Goal: Task Accomplishment & Management: Manage account settings

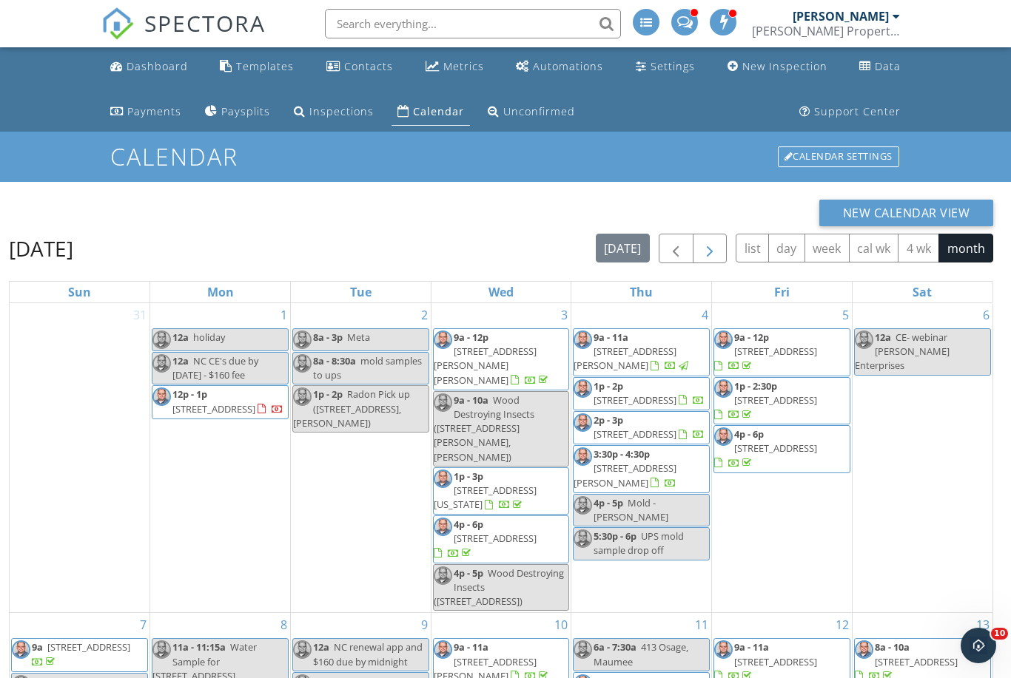
click at [712, 258] on span "button" at bounding box center [710, 249] width 18 height 18
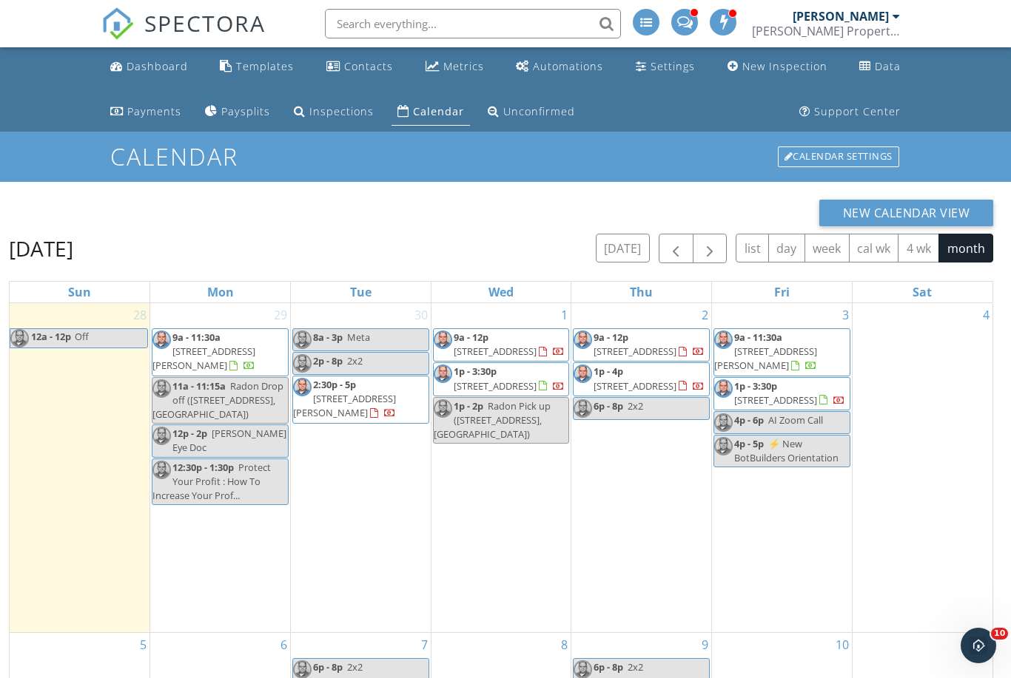
click at [52, 266] on div "October 2025 today list day week cal wk 4 wk month Sun Mon Tue Wed Thu Fri Sat …" at bounding box center [501, 573] width 984 height 678
click at [351, 29] on input "text" at bounding box center [473, 24] width 296 height 30
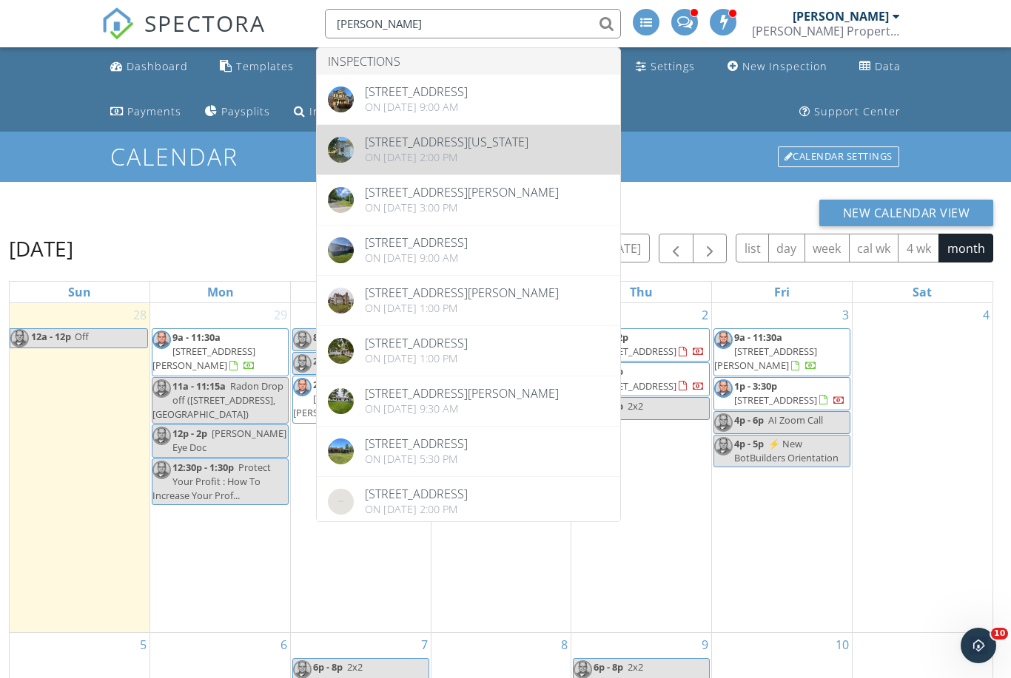
type input "Betts"
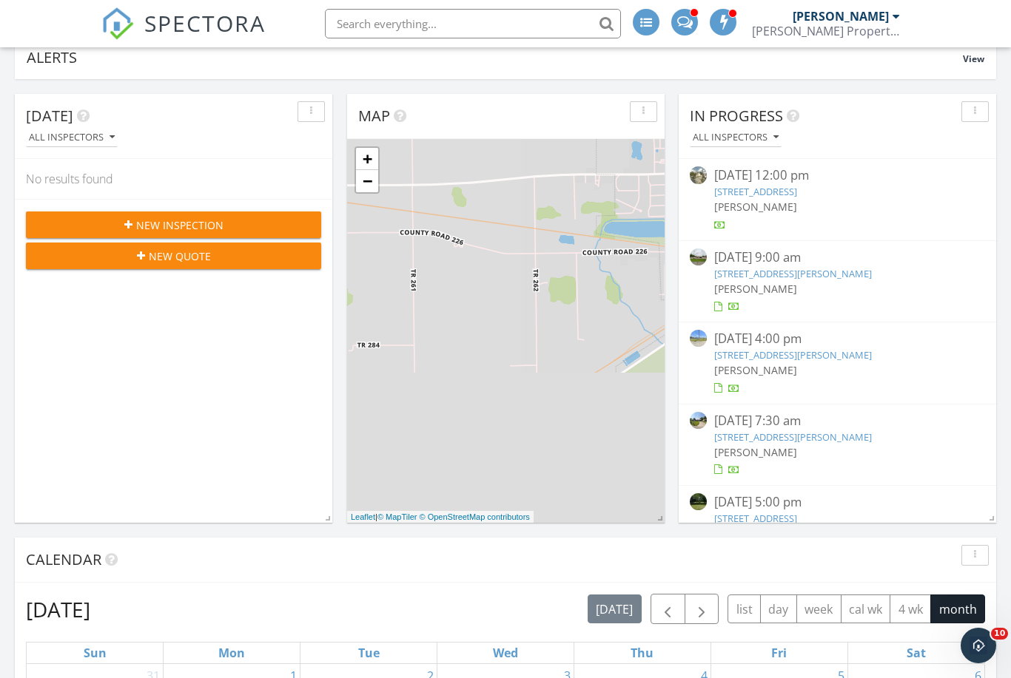
click at [687, 25] on span at bounding box center [685, 20] width 16 height 13
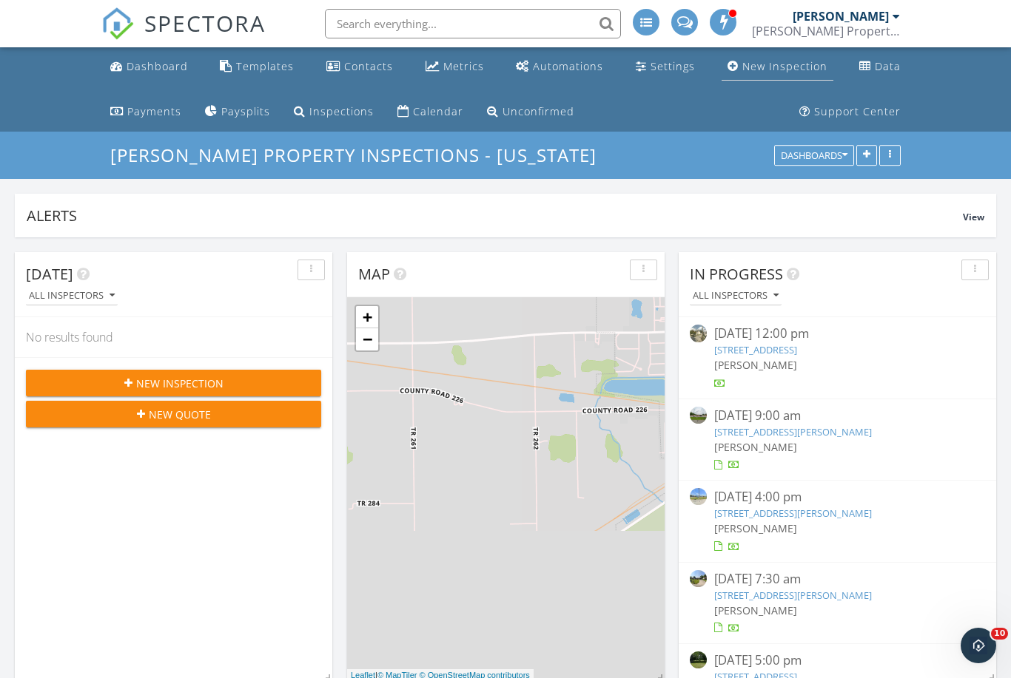
click at [780, 70] on div "New Inspection" at bounding box center [784, 66] width 85 height 14
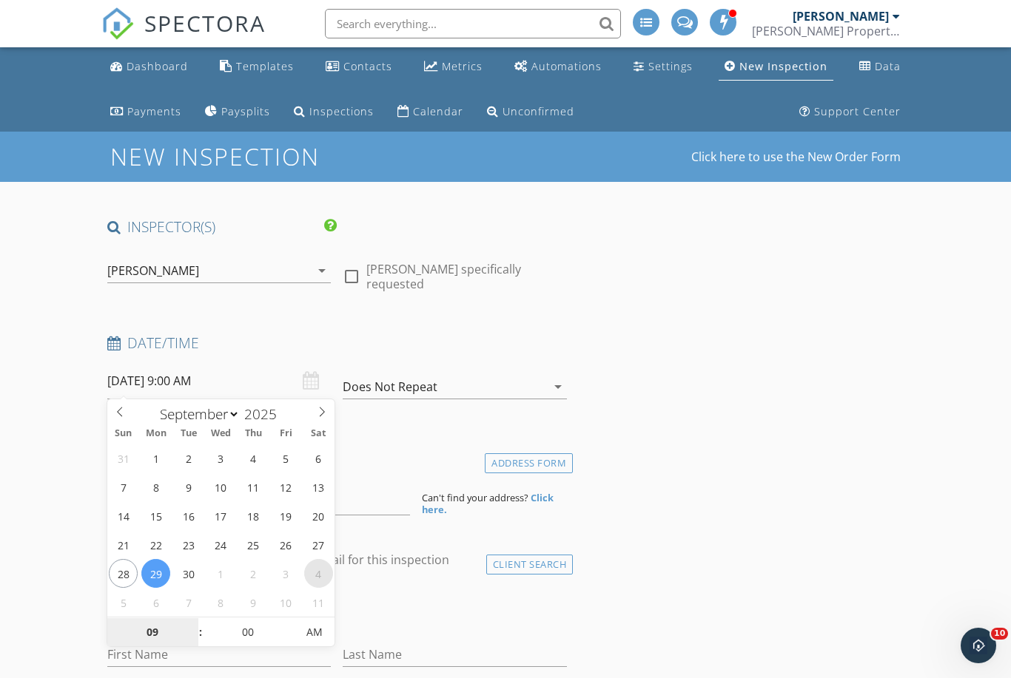
select select "9"
type input "10/04/2025 9:00 AM"
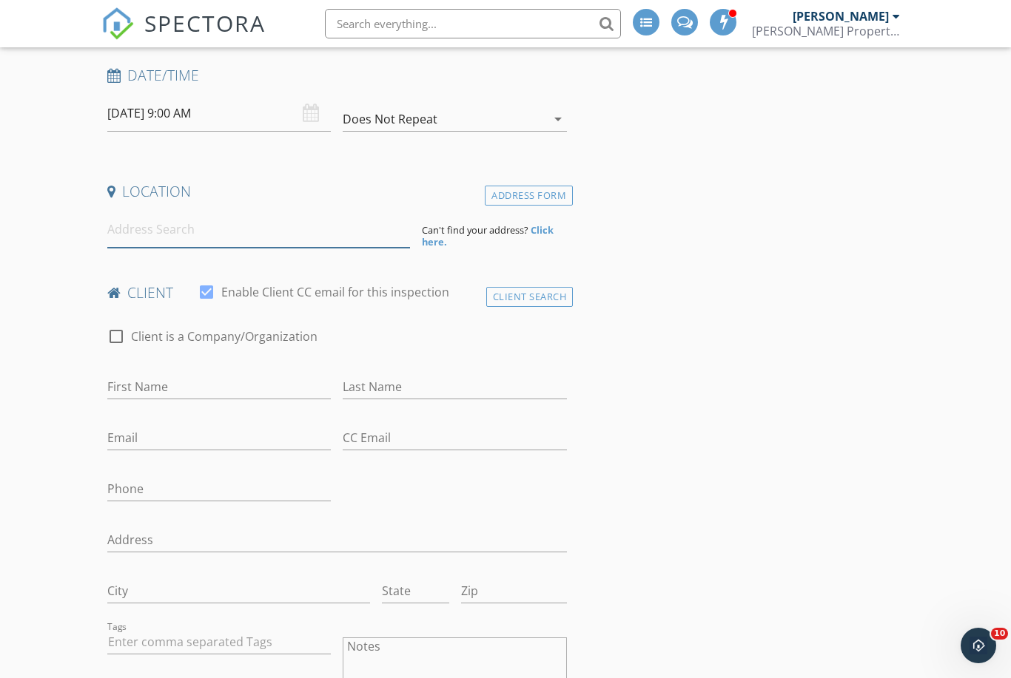
click at [257, 226] on input at bounding box center [258, 230] width 303 height 36
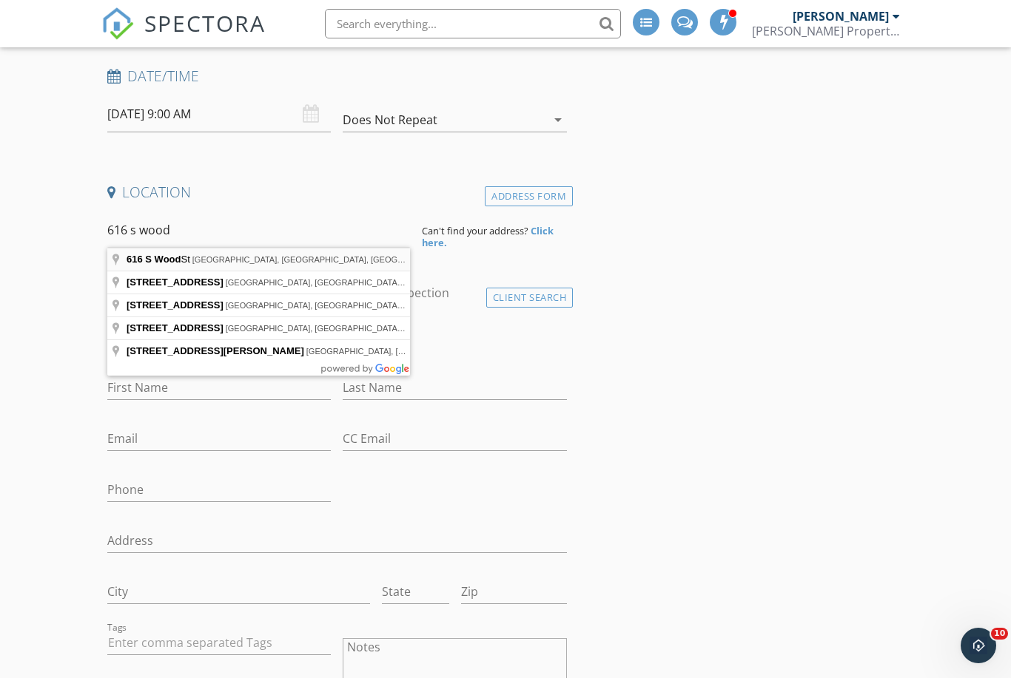
type input "616 S Wood St, Fremont, OH, USA"
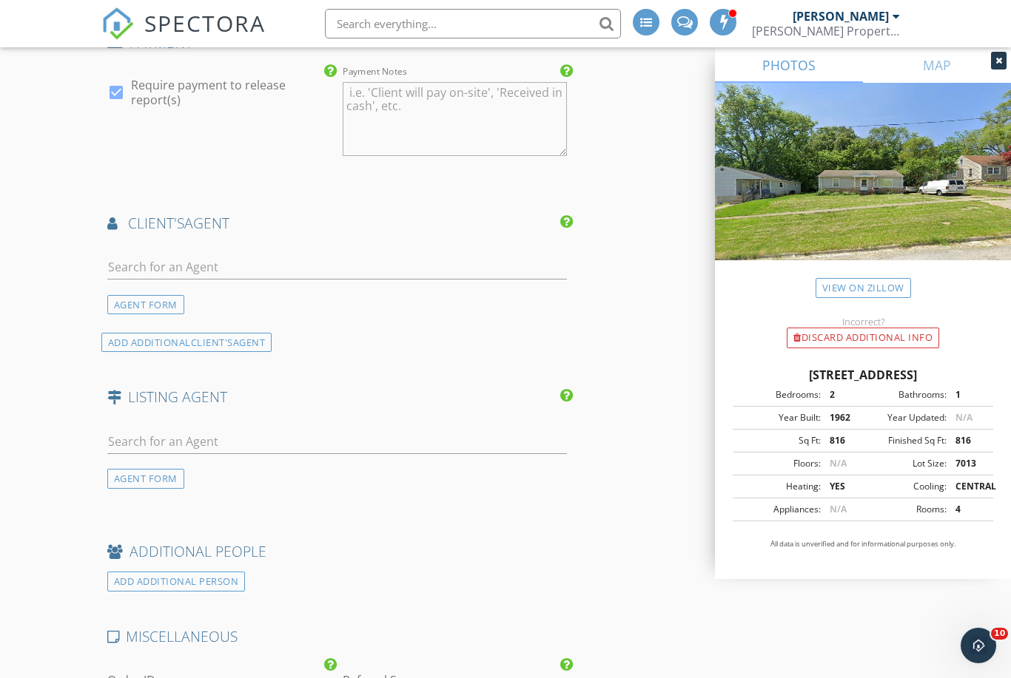
scroll to position [1838, 0]
click at [258, 269] on input "text" at bounding box center [336, 265] width 459 height 24
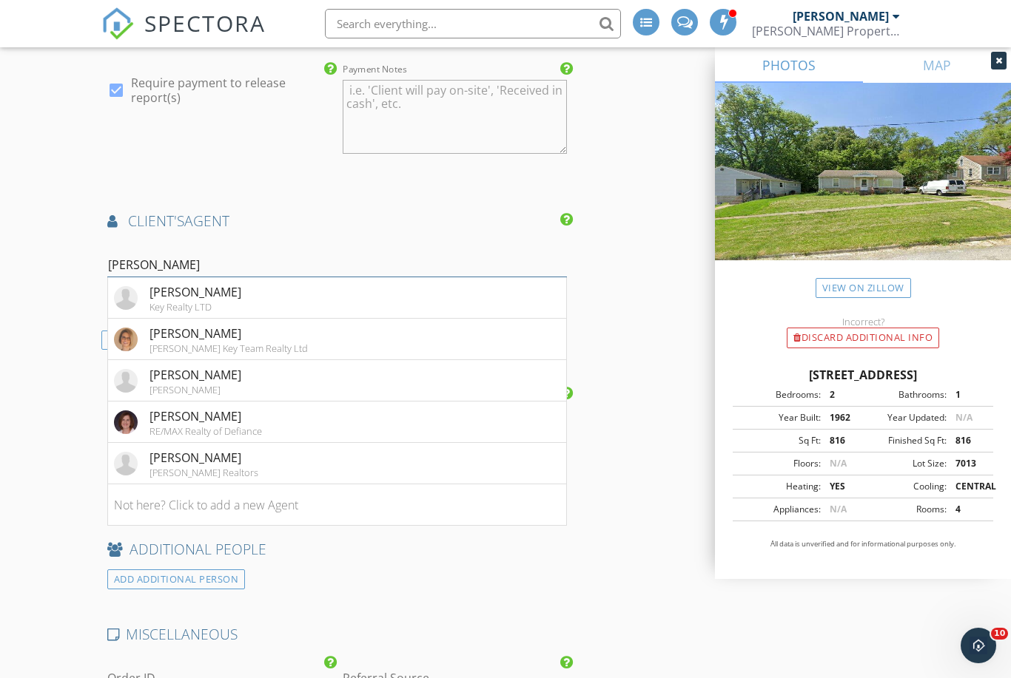
type input "Jamie k"
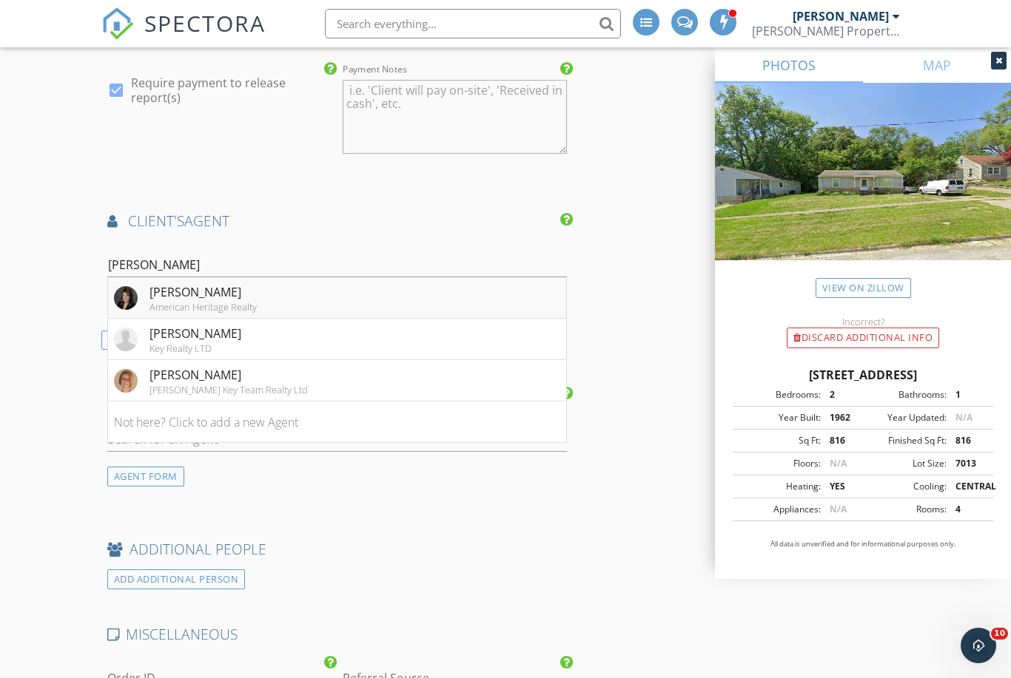
click at [184, 294] on div "Jamie Krupp" at bounding box center [202, 292] width 107 height 18
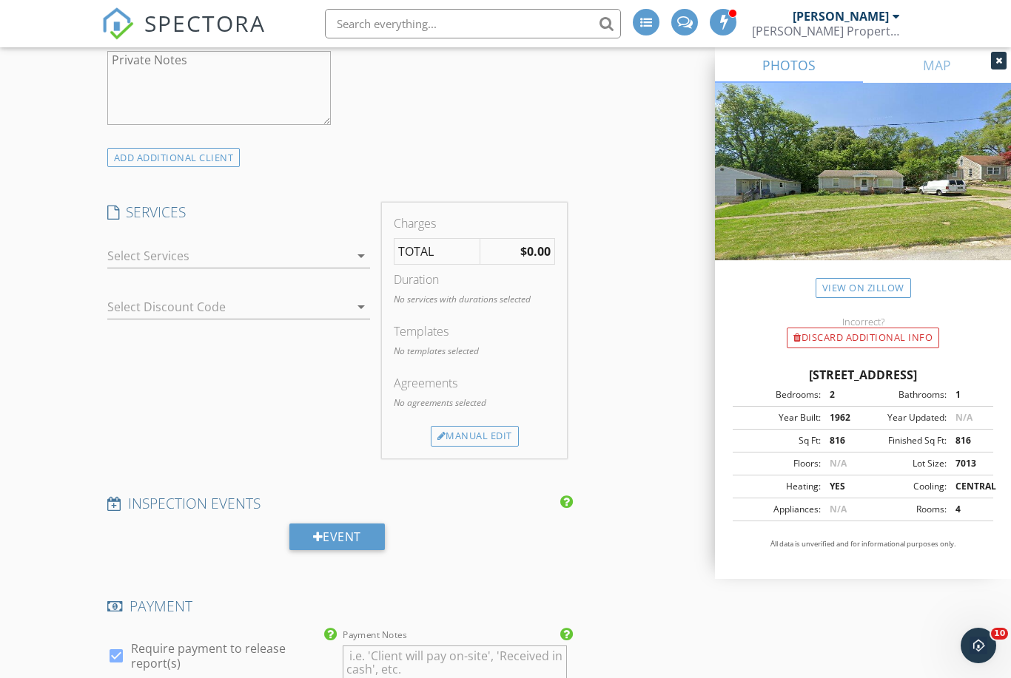
scroll to position [1273, 0]
click at [119, 257] on div at bounding box center [228, 255] width 243 height 24
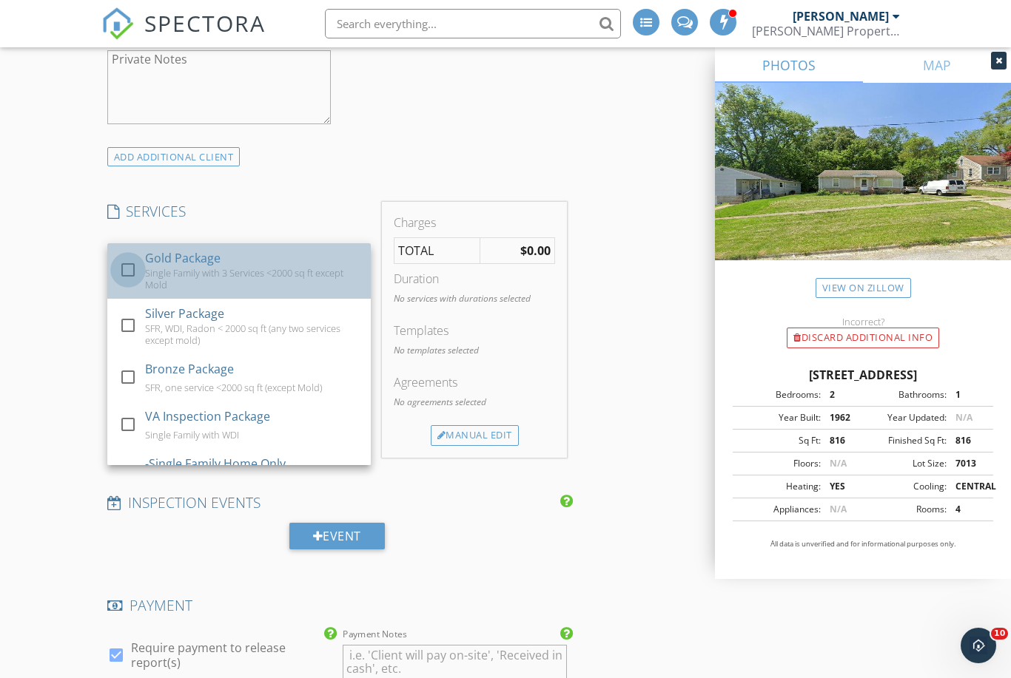
click at [121, 273] on div at bounding box center [127, 269] width 25 height 25
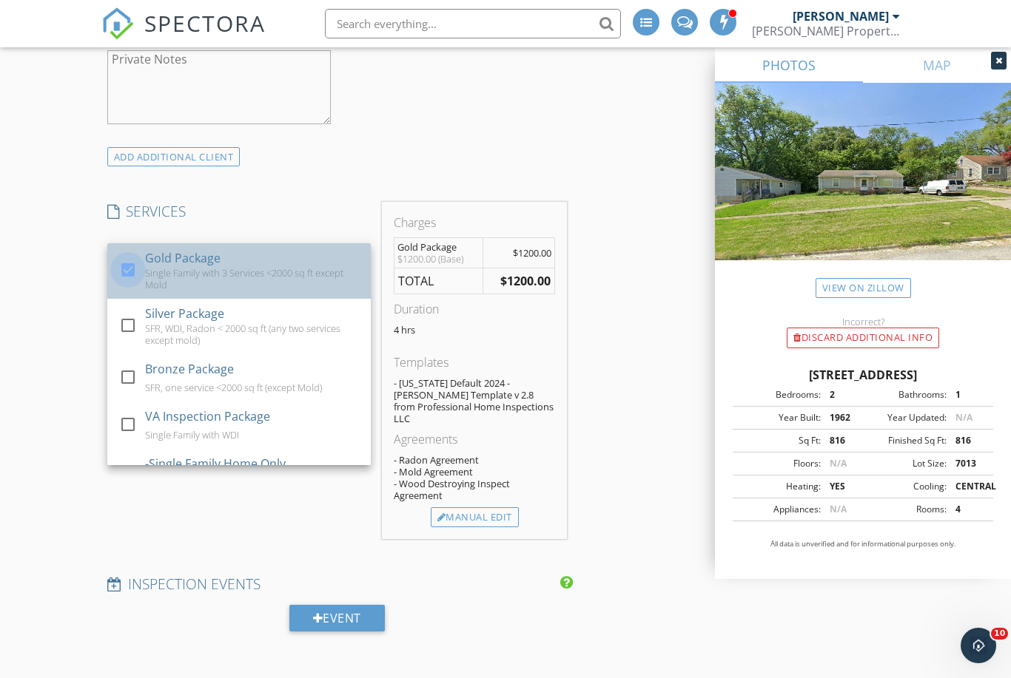
click at [121, 269] on div at bounding box center [127, 269] width 25 height 25
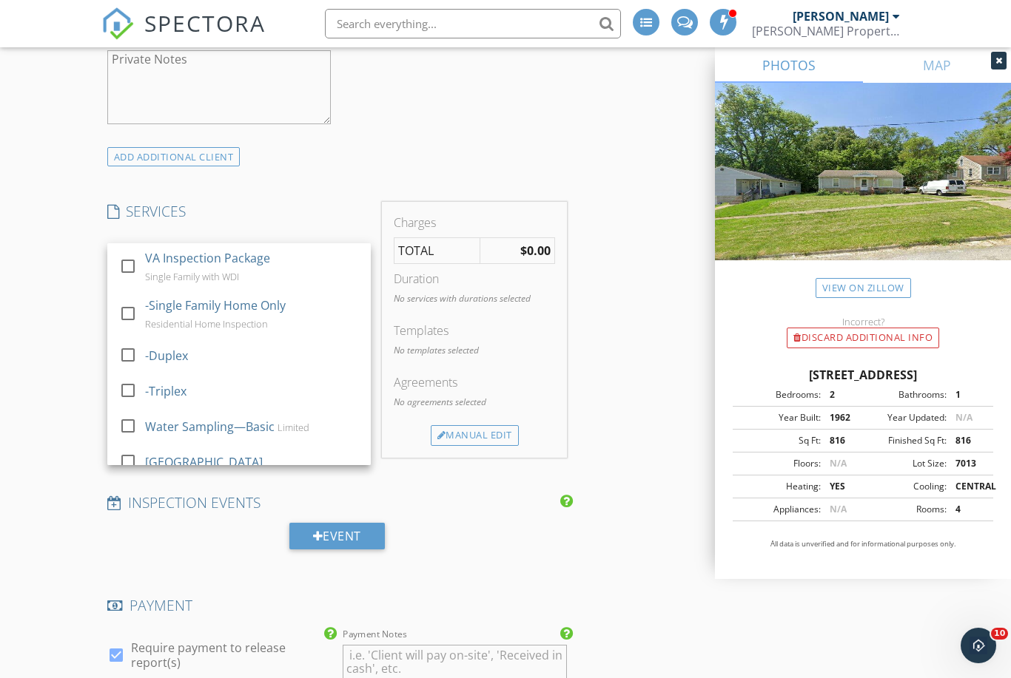
scroll to position [158, 0]
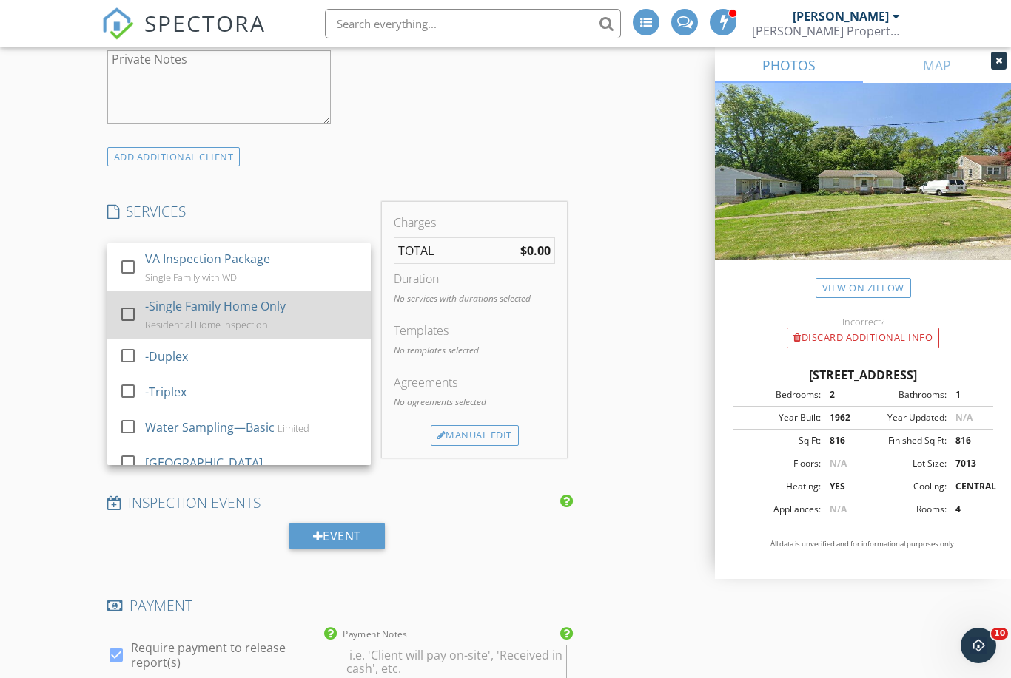
click at [125, 318] on div at bounding box center [127, 314] width 25 height 25
checkbox input "true"
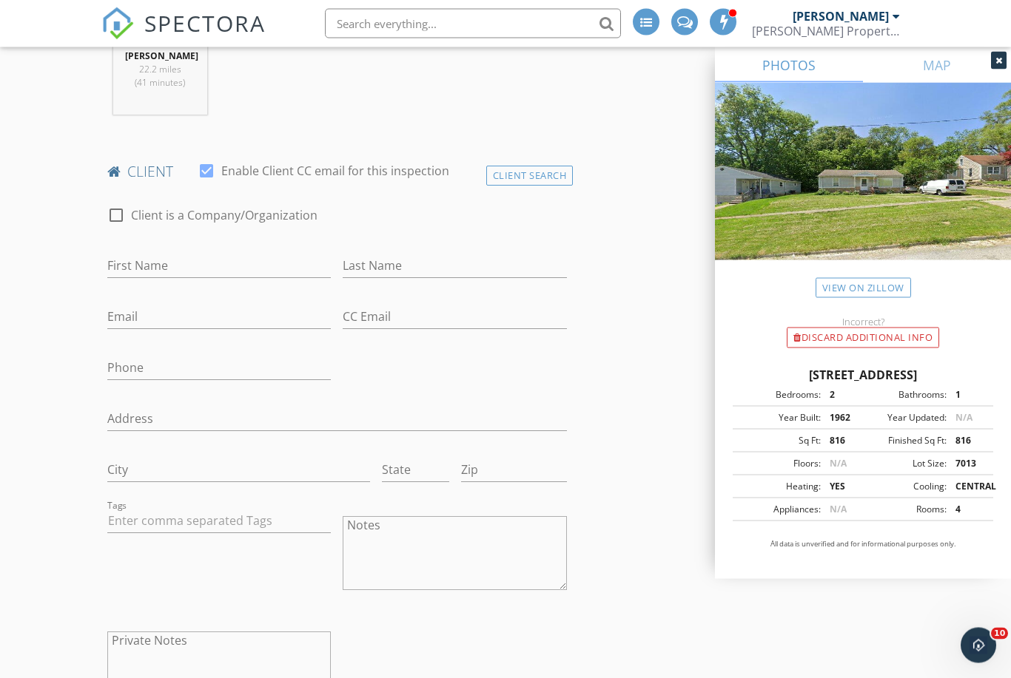
scroll to position [695, 0]
click at [226, 264] on input "First Name" at bounding box center [219, 263] width 224 height 24
paste input "Morgan& [MEDICAL_DATA][PERSON_NAME]"
type input "Morgan& [MEDICAL_DATA]"
type input "[PERSON_NAME]"
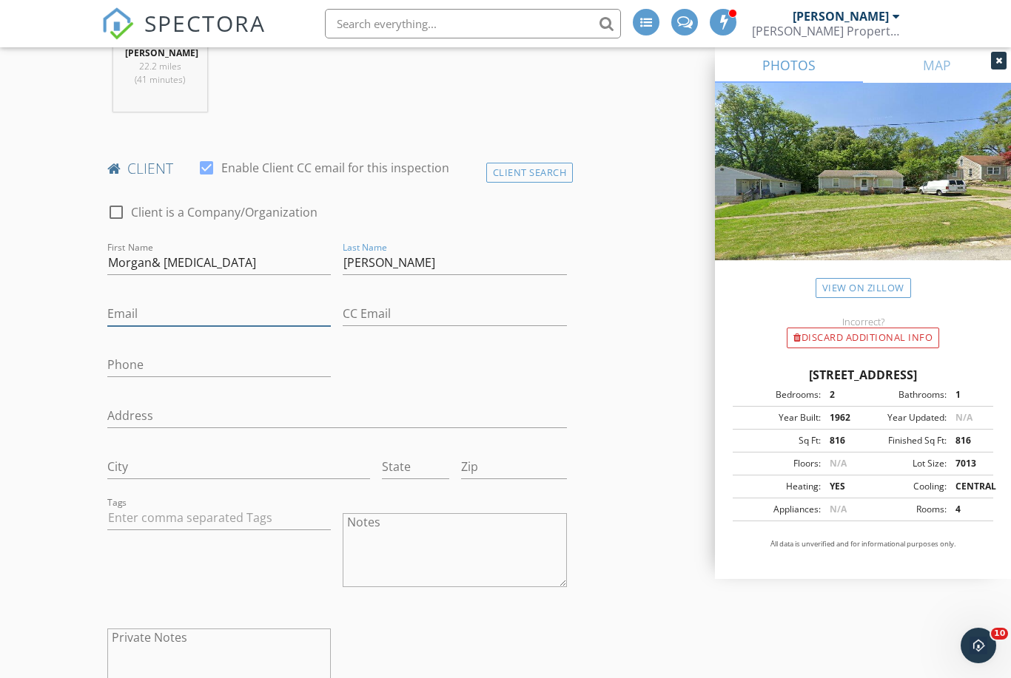
click at [125, 310] on input "Email" at bounding box center [219, 314] width 224 height 24
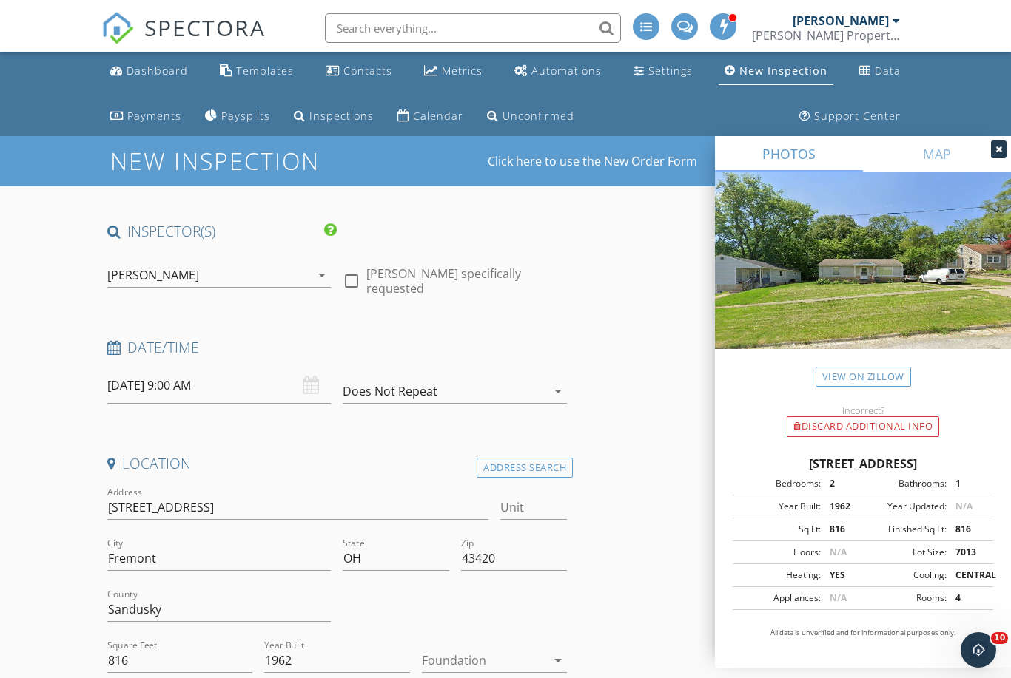
scroll to position [641, 0]
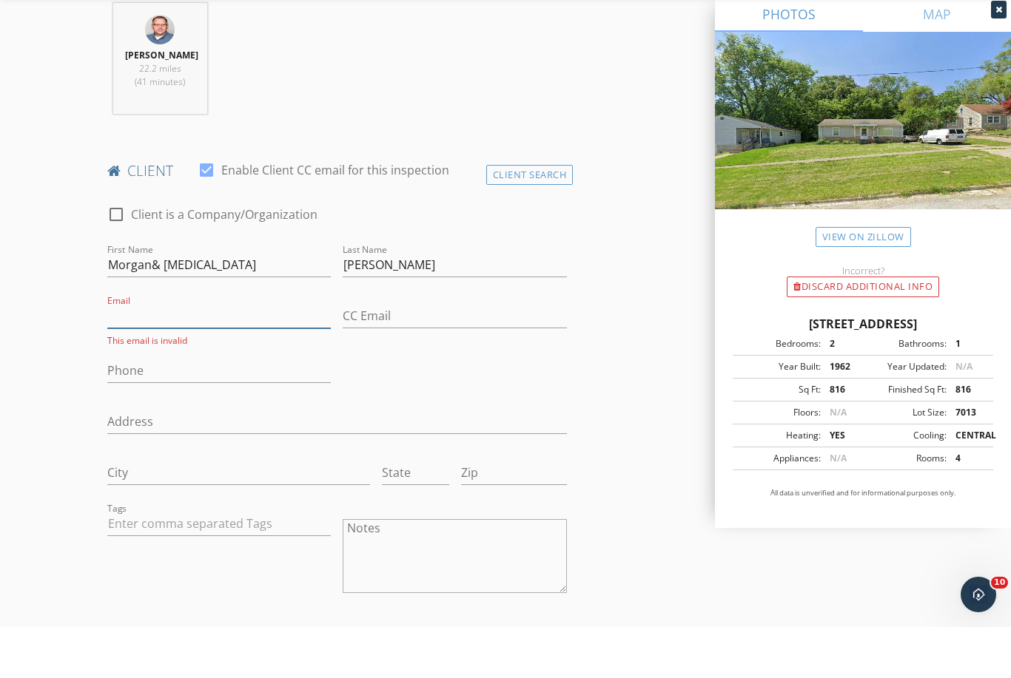
paste input "mailto:fitchmorgan6@gmail.com"
type input "fitchmorgan6@gmail.com"
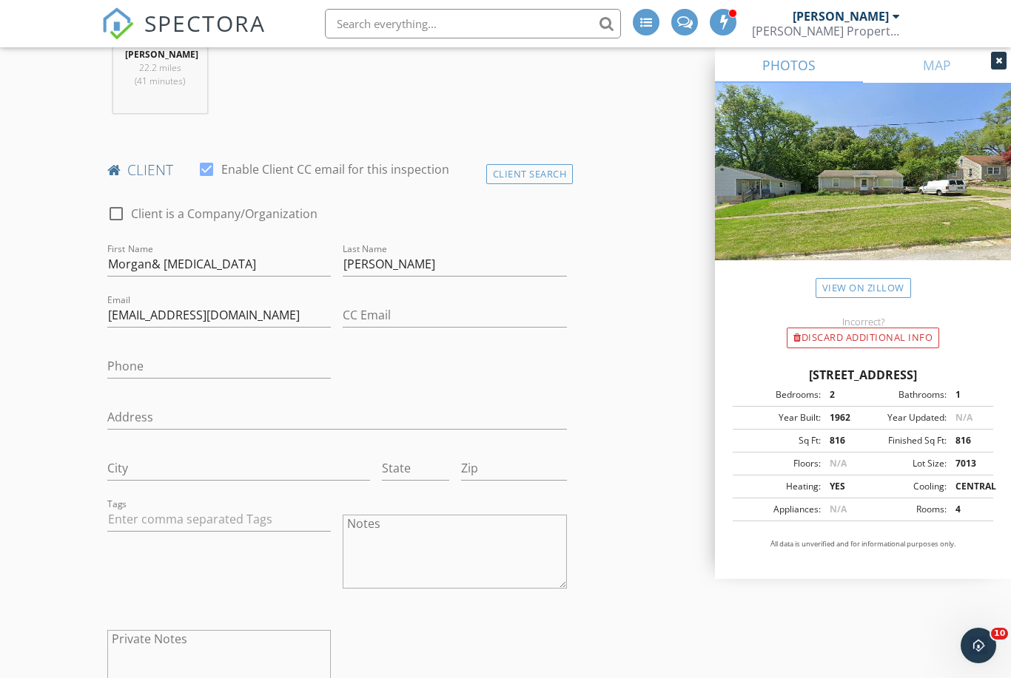
click at [163, 0] on div "SPECTORA" at bounding box center [183, 23] width 164 height 47
click at [246, 362] on input "Phone" at bounding box center [219, 366] width 224 height 24
paste input "567-230-7216"
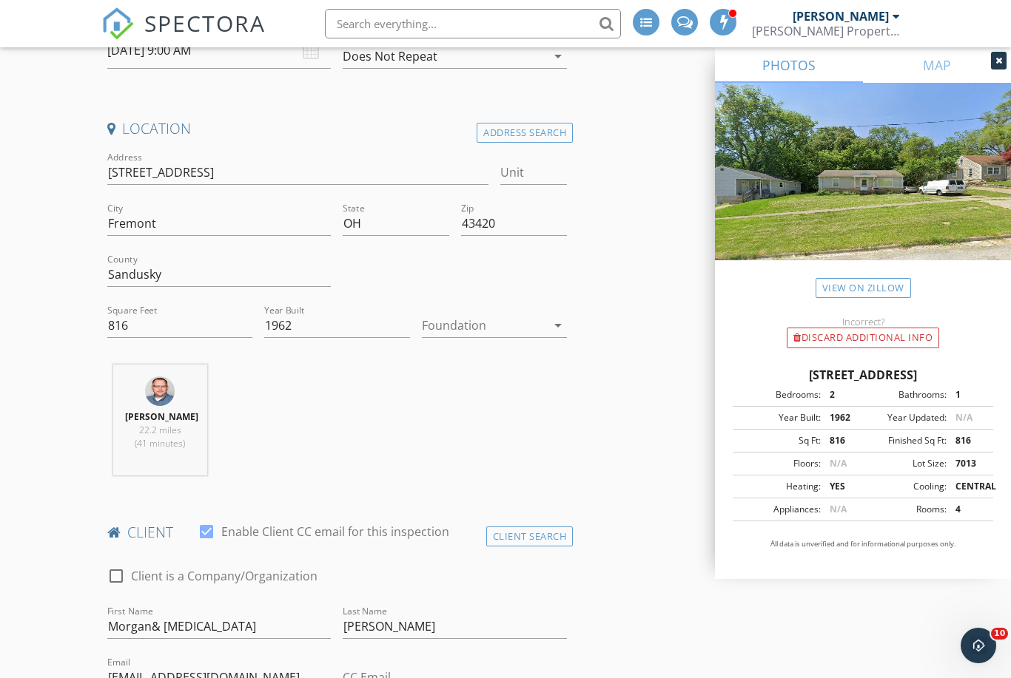
scroll to position [328, 0]
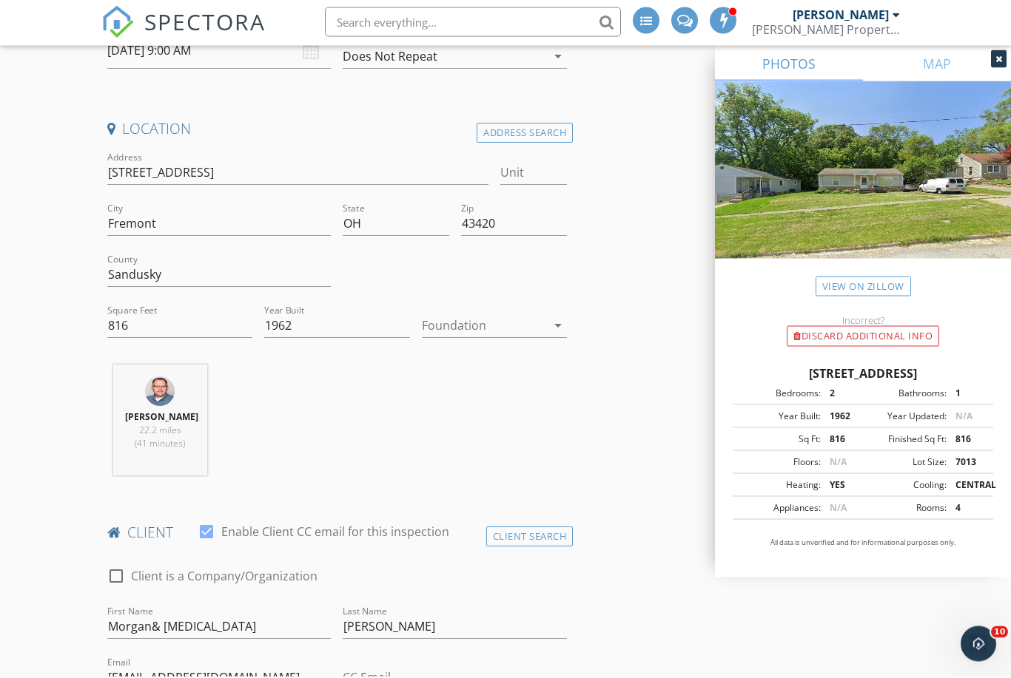
type input "567-230-7216"
click at [497, 335] on div at bounding box center [484, 328] width 124 height 24
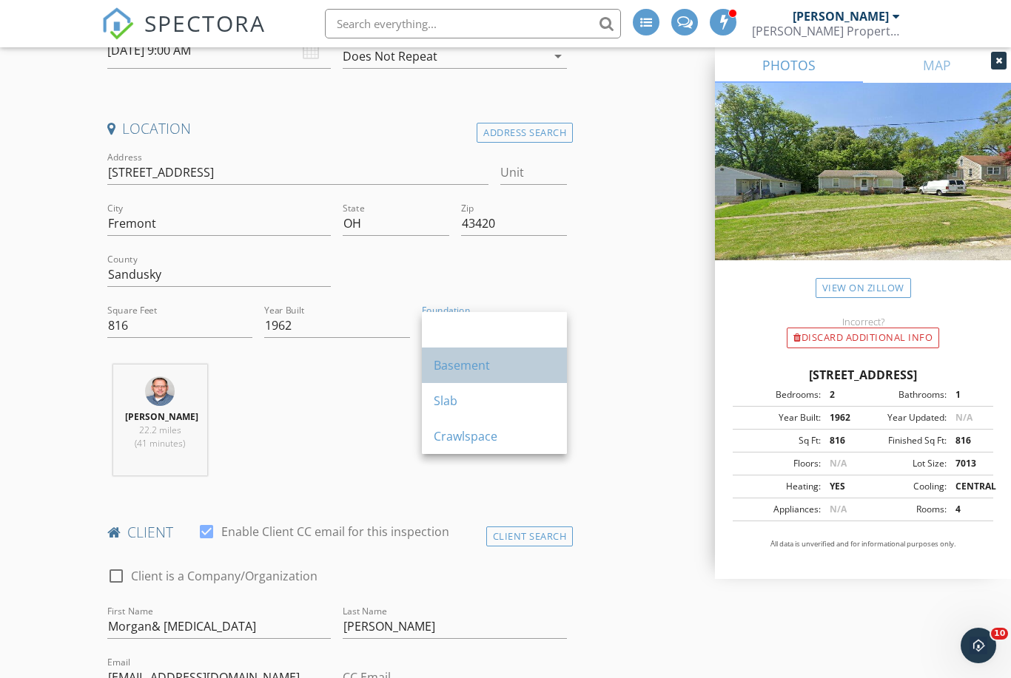
click at [484, 369] on div "Basement" at bounding box center [494, 366] width 121 height 18
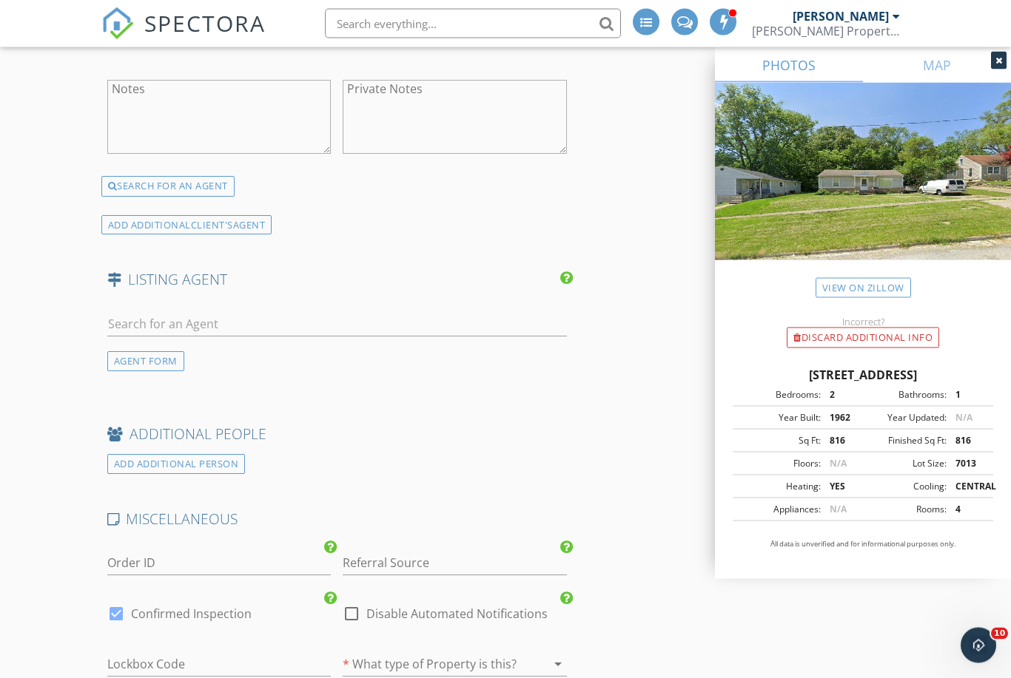
scroll to position [2443, 0]
click at [394, 312] on input "text" at bounding box center [336, 324] width 459 height 24
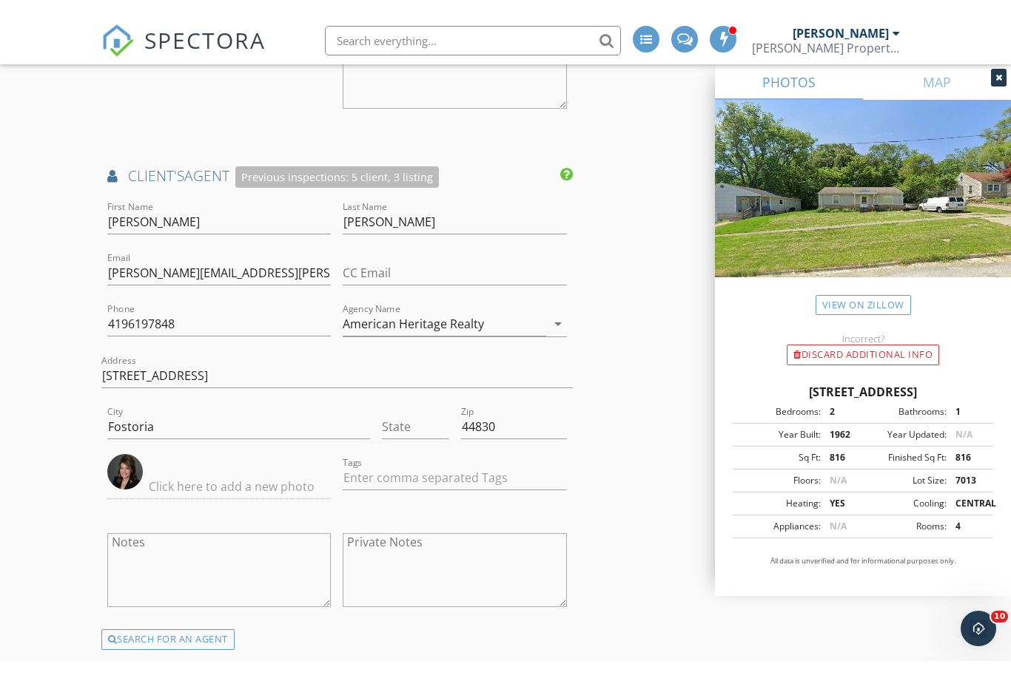
scroll to position [2384, 0]
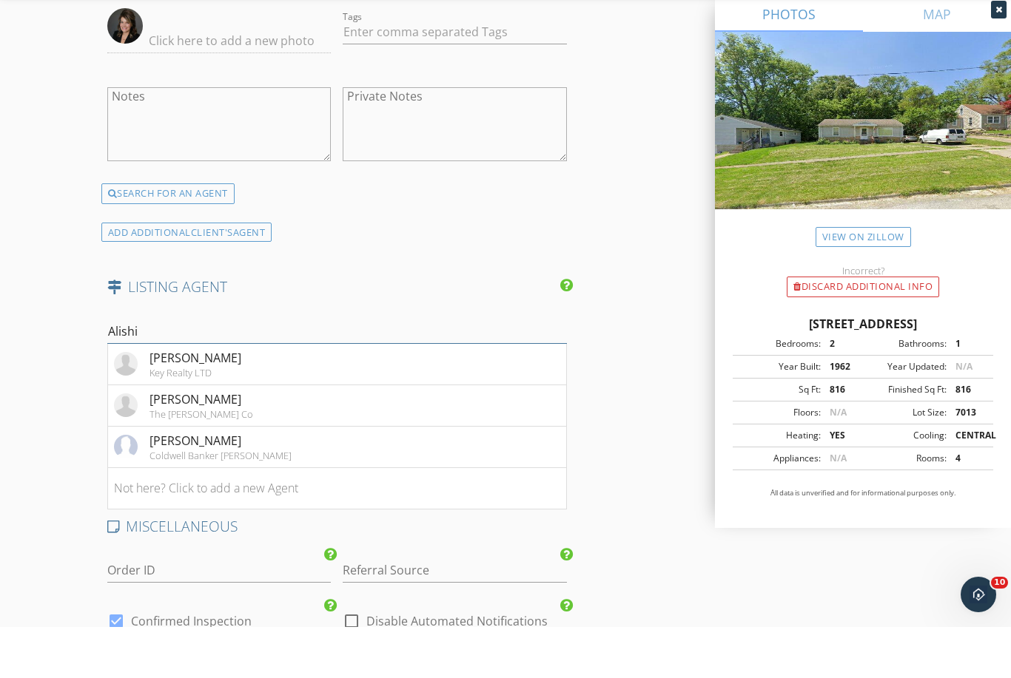
type input "Alishia"
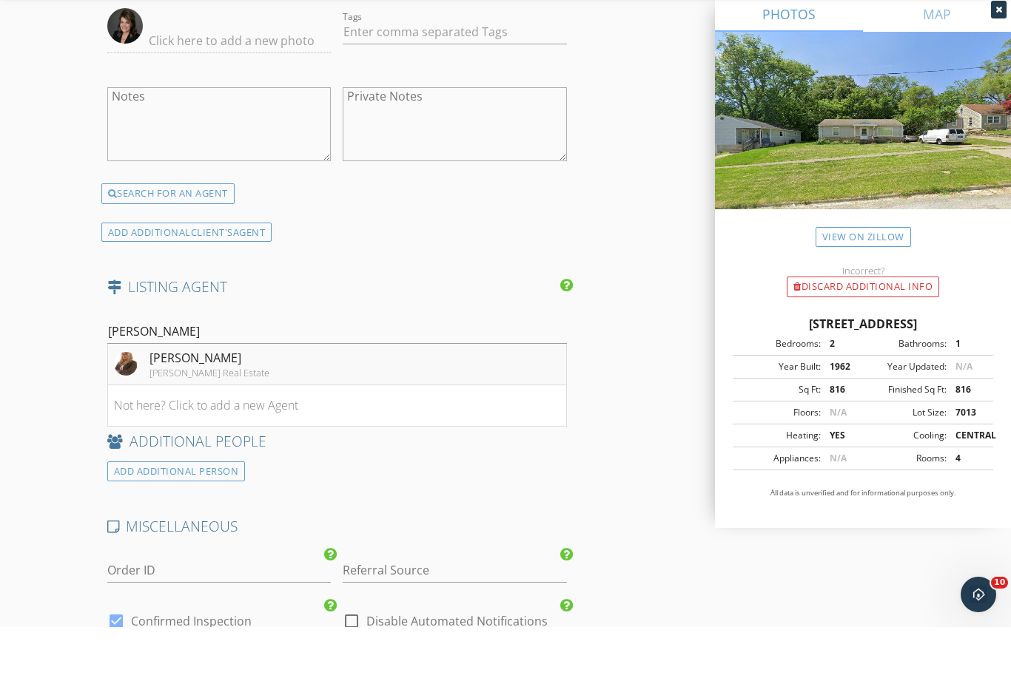
click at [232, 400] on div "[PERSON_NAME]" at bounding box center [209, 409] width 120 height 18
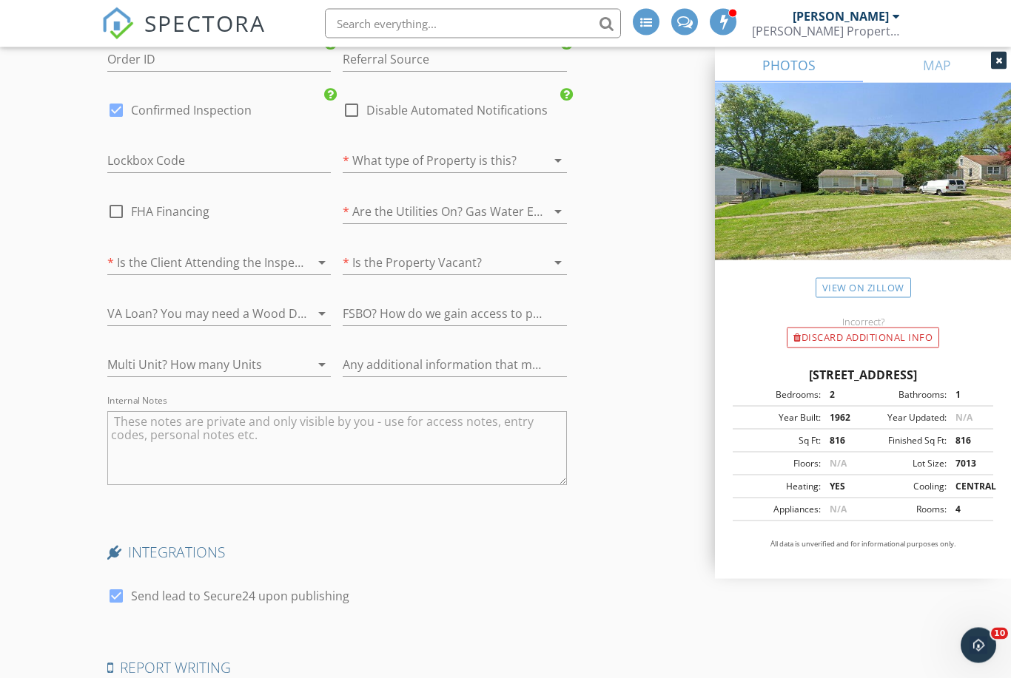
scroll to position [3353, 0]
click at [445, 152] on div "* What type of Property is this? arrow_drop_down" at bounding box center [455, 158] width 224 height 24
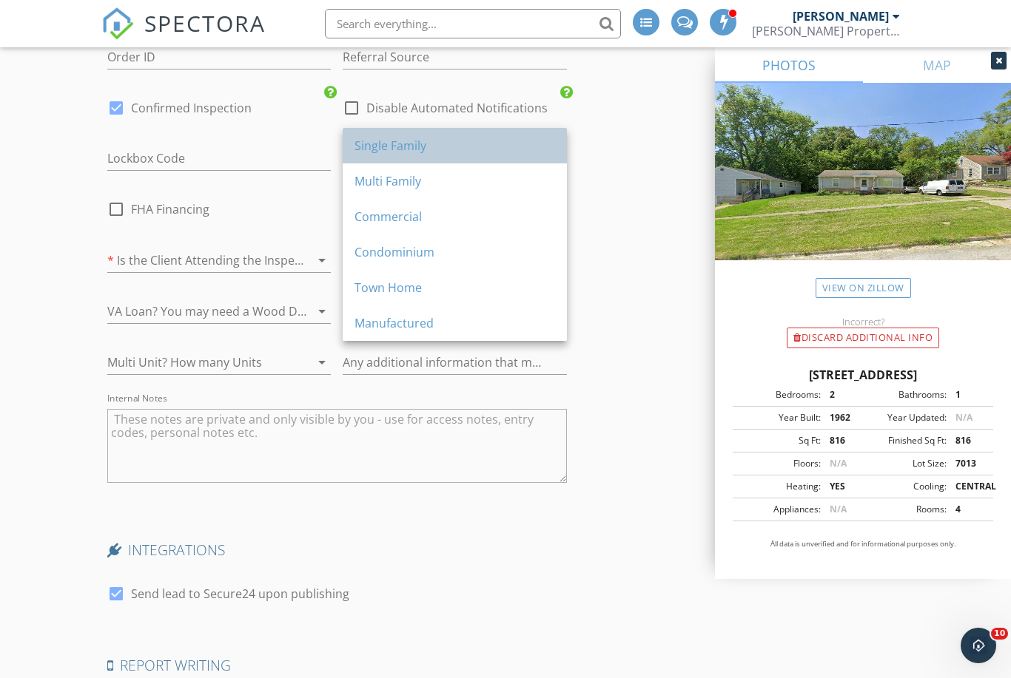
click at [374, 145] on div "Single Family" at bounding box center [454, 146] width 200 height 18
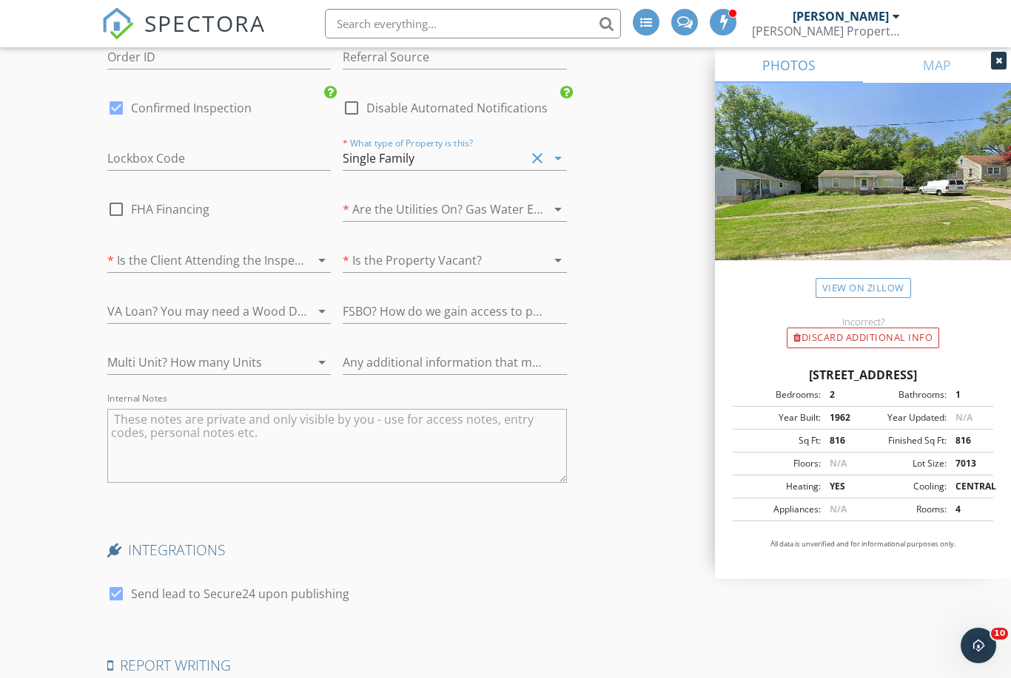
click at [417, 198] on div at bounding box center [434, 210] width 183 height 24
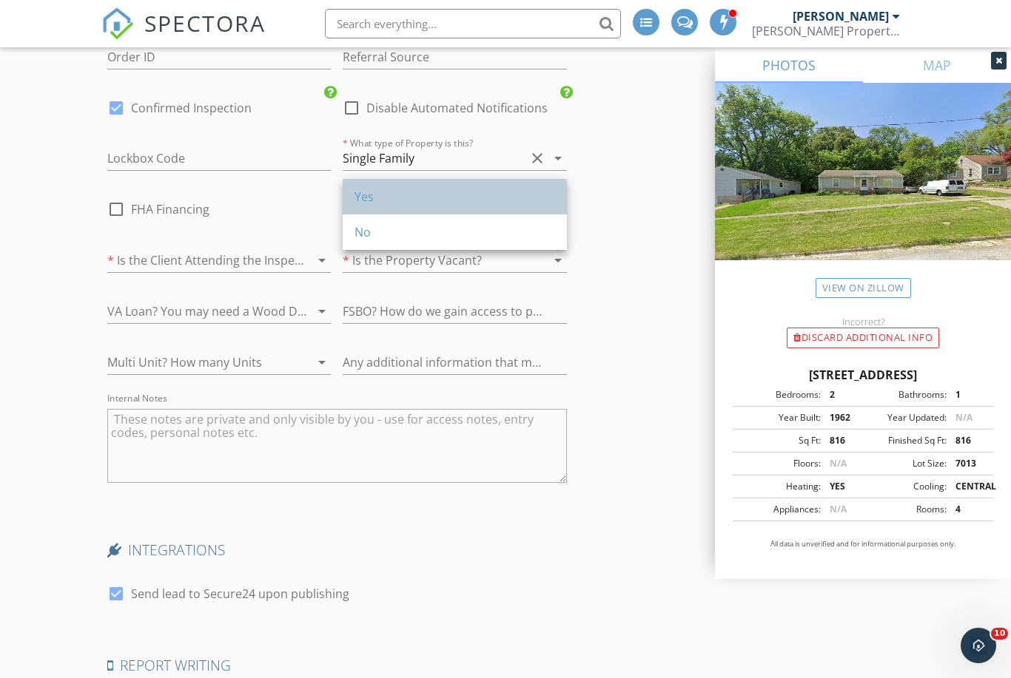
click at [387, 199] on div "Yes" at bounding box center [454, 197] width 200 height 18
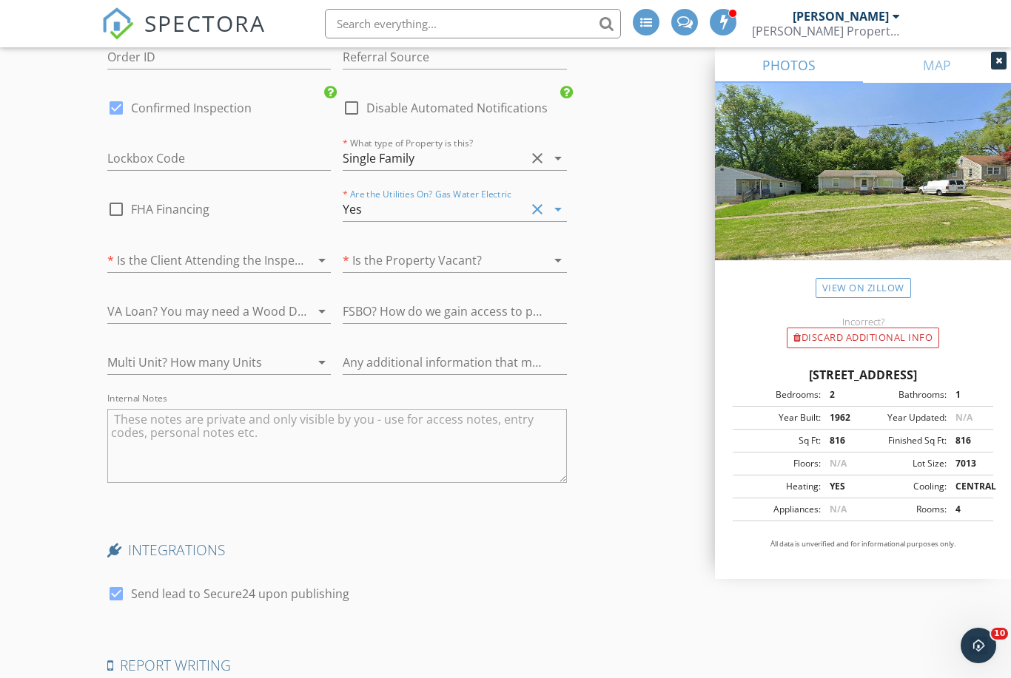
click at [377, 249] on div at bounding box center [434, 261] width 183 height 24
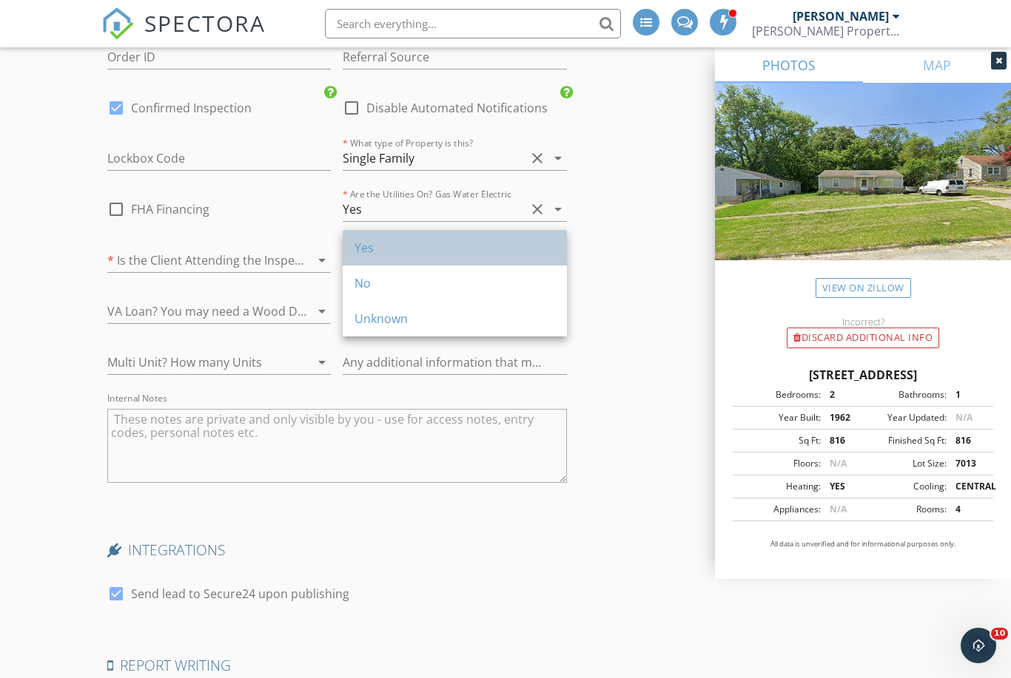
click at [373, 249] on div "Yes" at bounding box center [454, 248] width 200 height 18
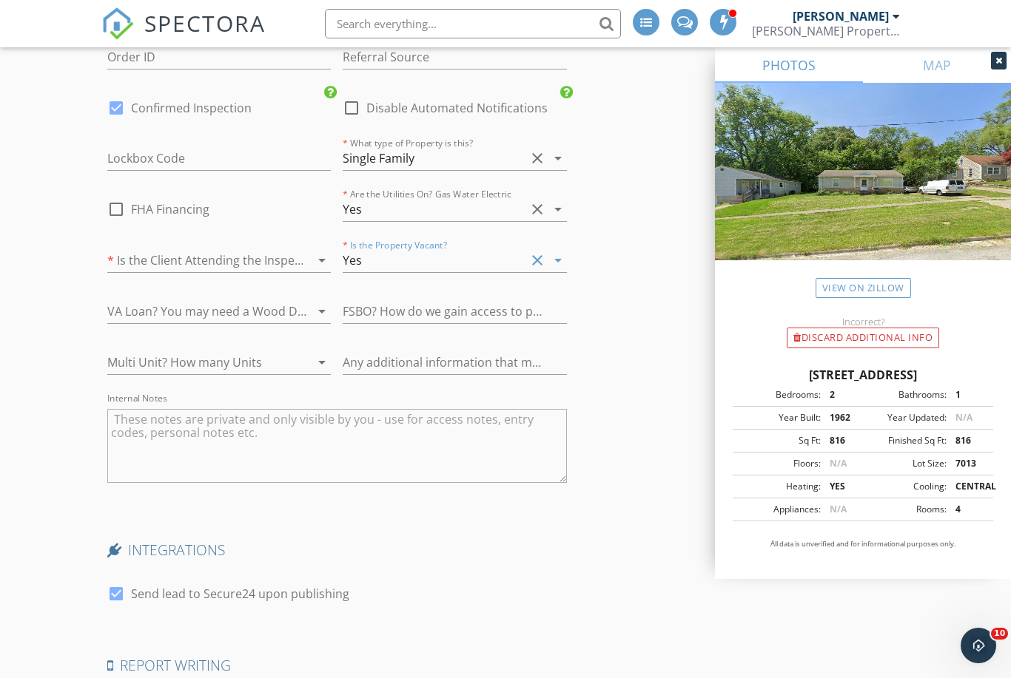
click at [240, 249] on div at bounding box center [198, 261] width 183 height 24
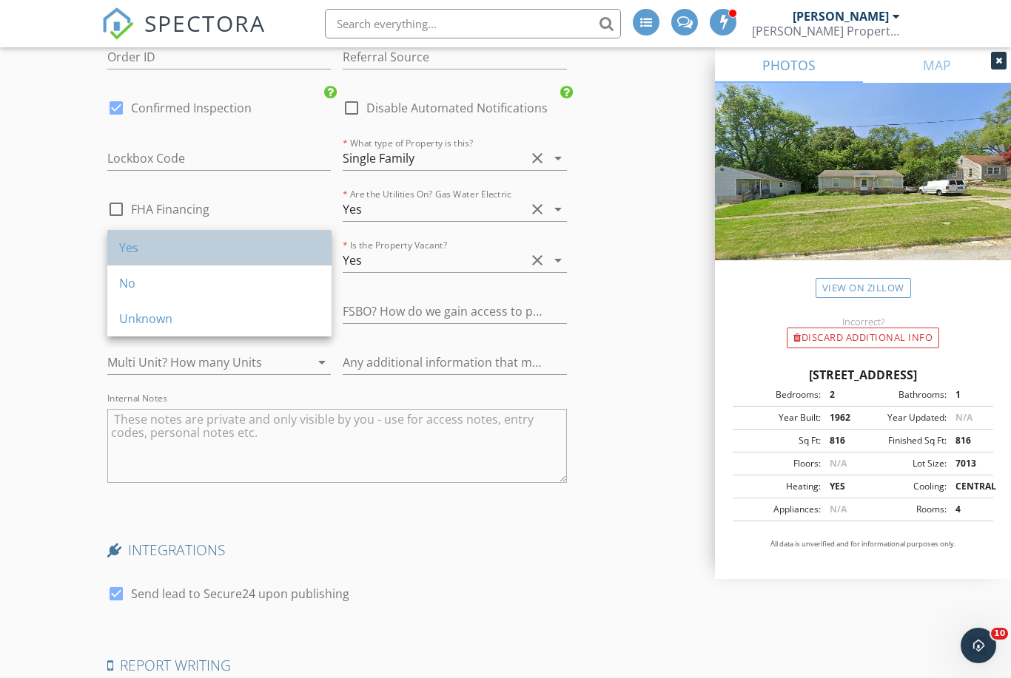
click at [128, 253] on div "Yes" at bounding box center [219, 248] width 200 height 18
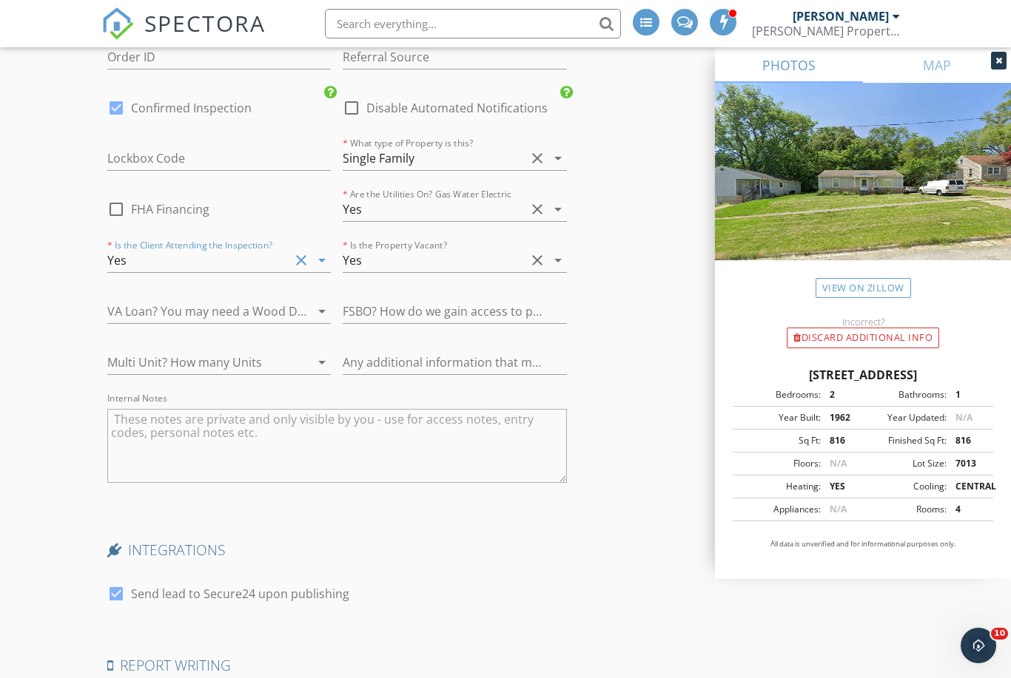
click at [165, 249] on div "Yes" at bounding box center [198, 261] width 183 height 24
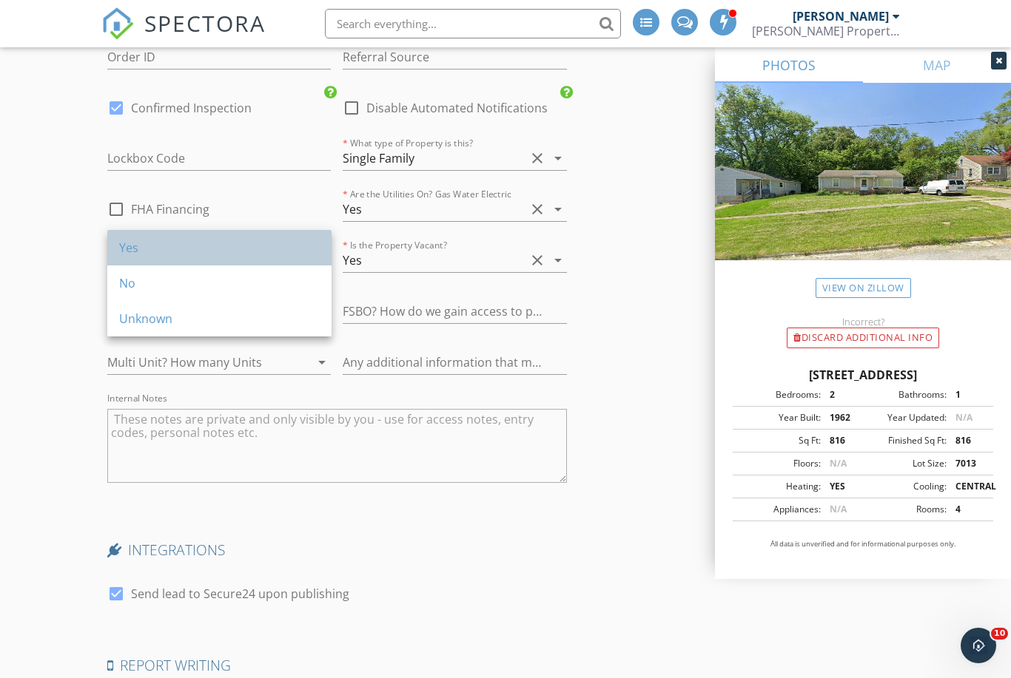
click at [155, 246] on div "Yes" at bounding box center [219, 248] width 200 height 18
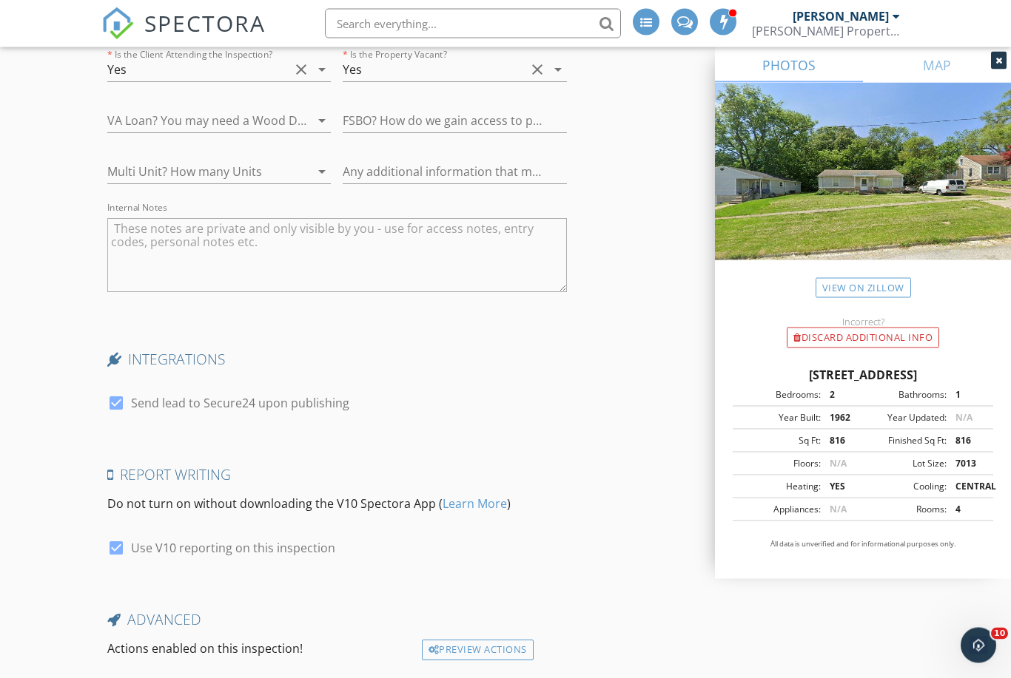
scroll to position [3581, 0]
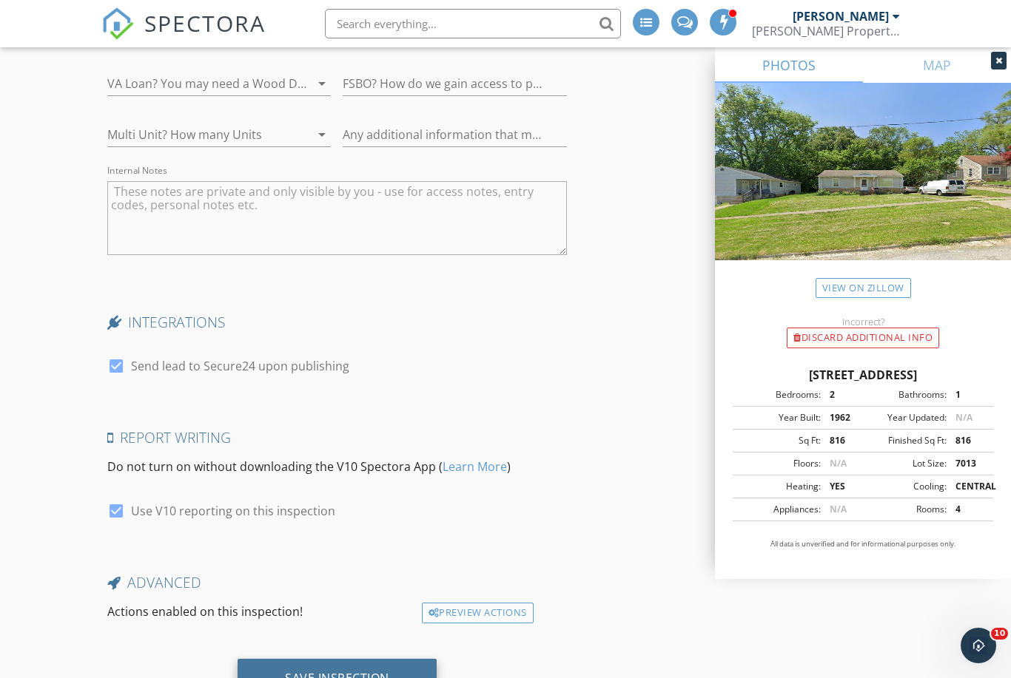
click at [348, 671] on div "Save Inspection" at bounding box center [337, 678] width 104 height 15
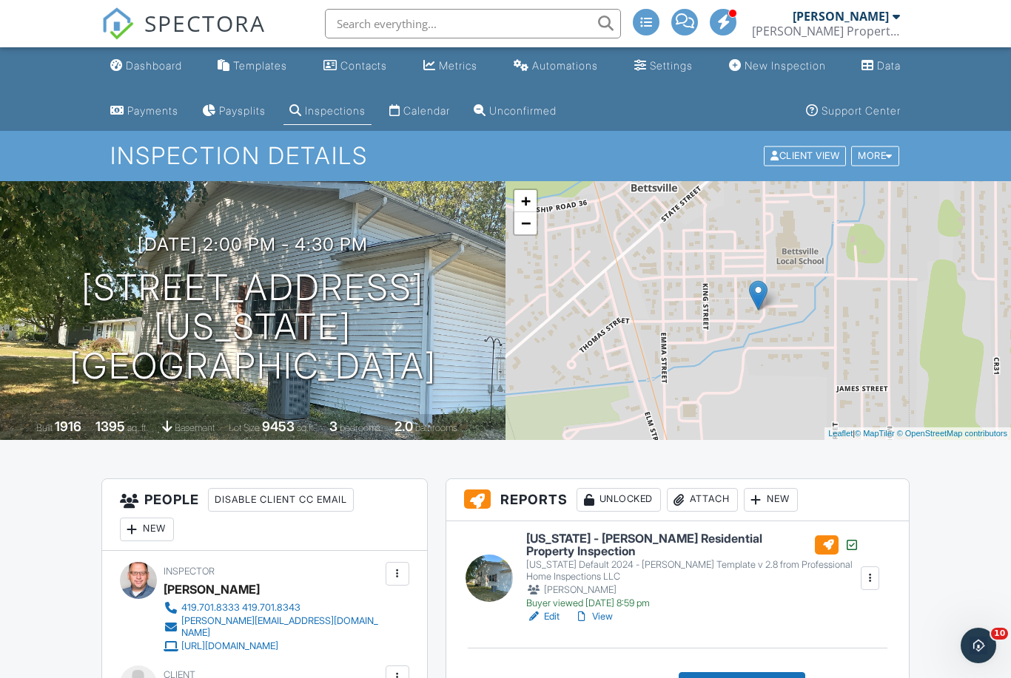
scroll to position [281, 0]
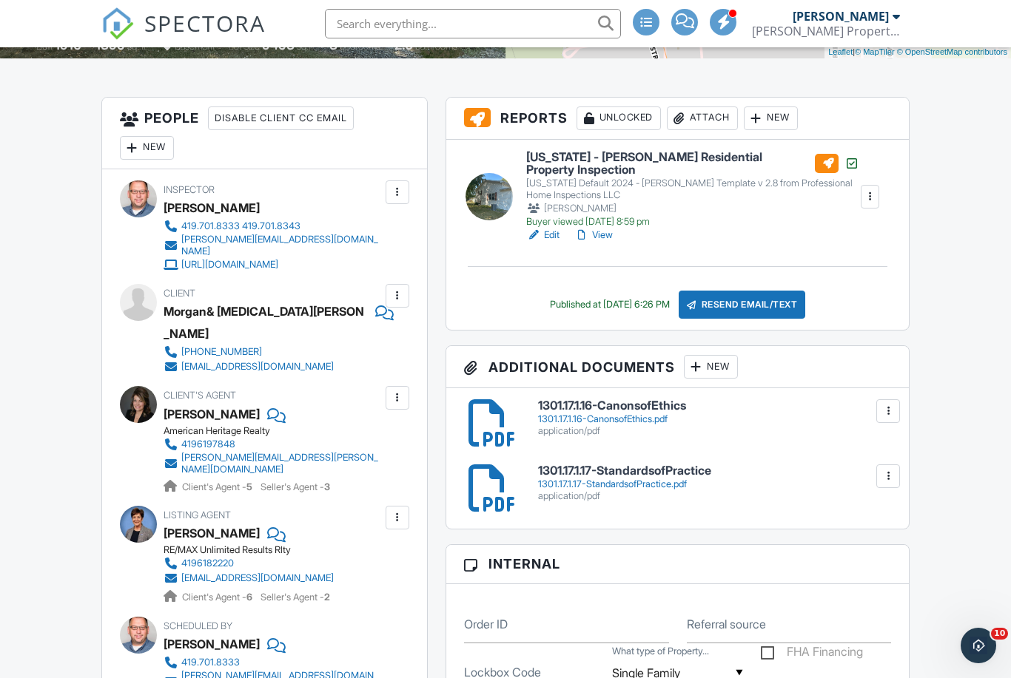
scroll to position [0, 0]
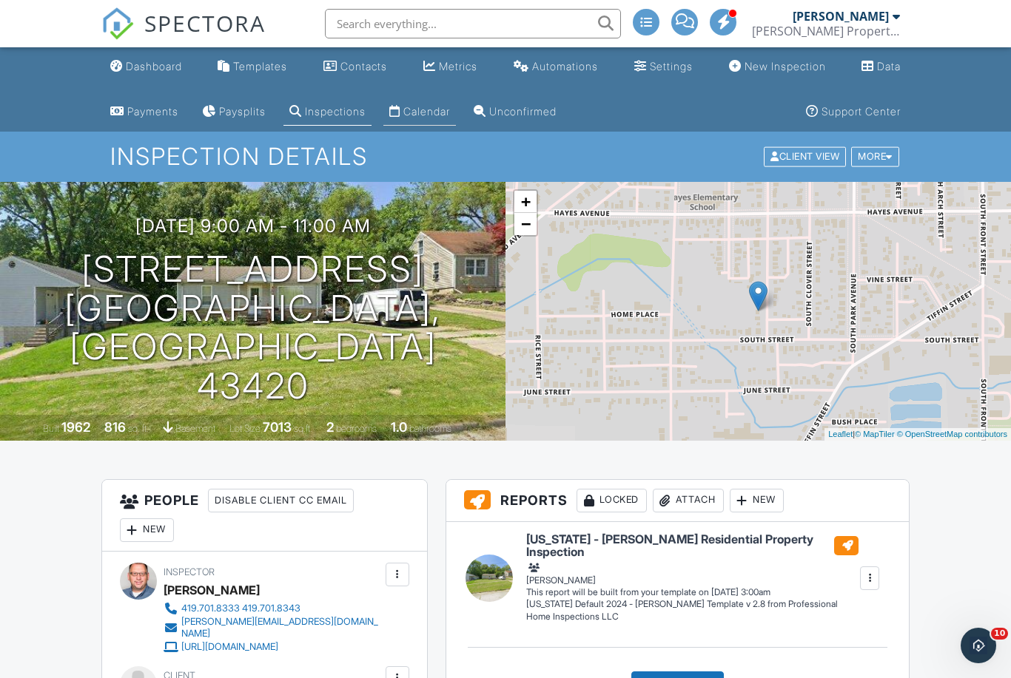
click at [441, 109] on div "Calendar" at bounding box center [426, 111] width 47 height 13
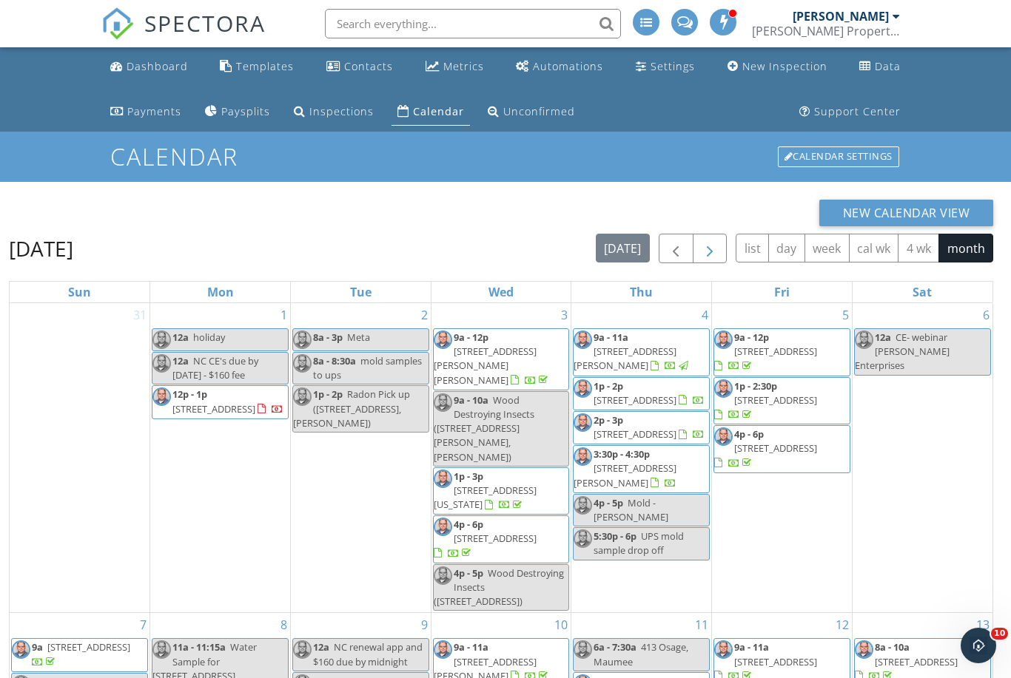
click at [714, 250] on span "button" at bounding box center [710, 249] width 18 height 18
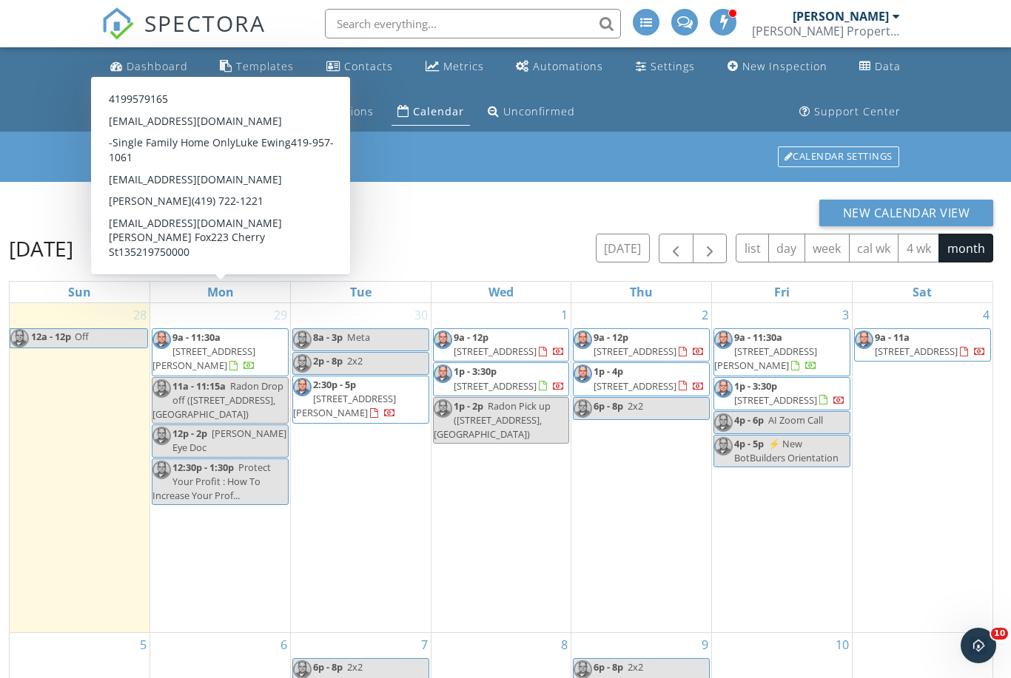
click at [233, 345] on span "223 Cherry St, McComb 45858" at bounding box center [203, 358] width 103 height 27
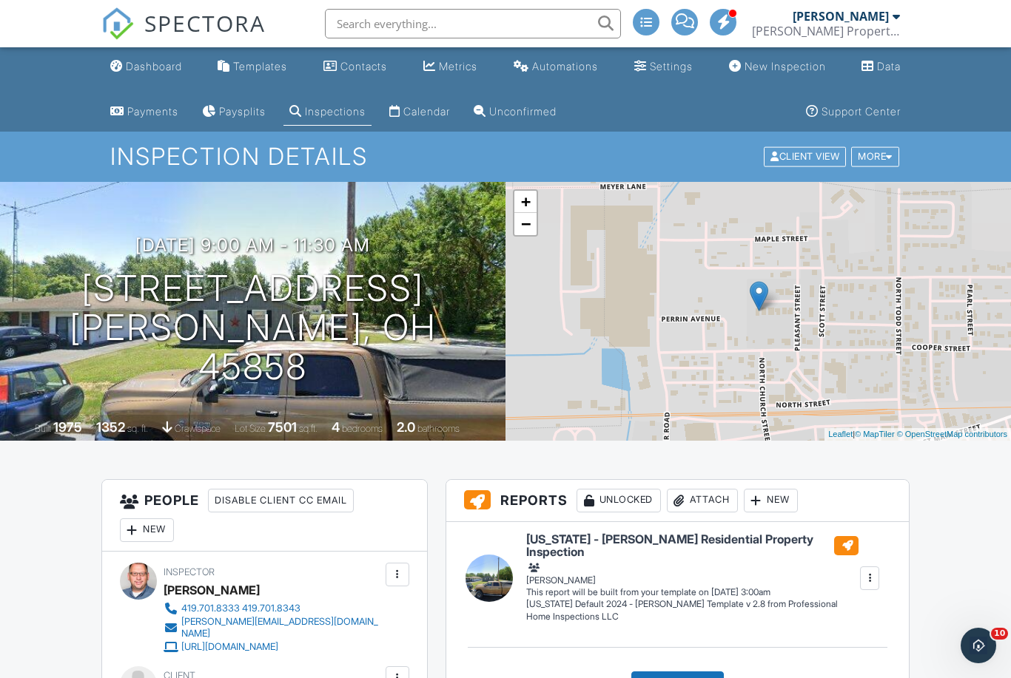
click at [687, 21] on span at bounding box center [684, 21] width 18 height 1
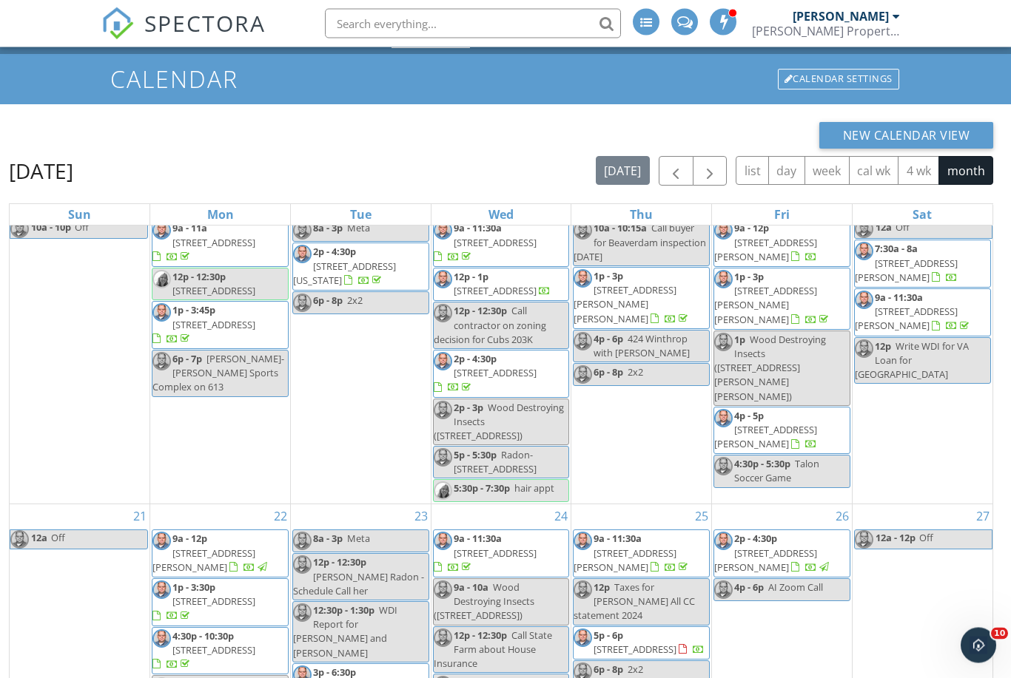
scroll to position [642, 0]
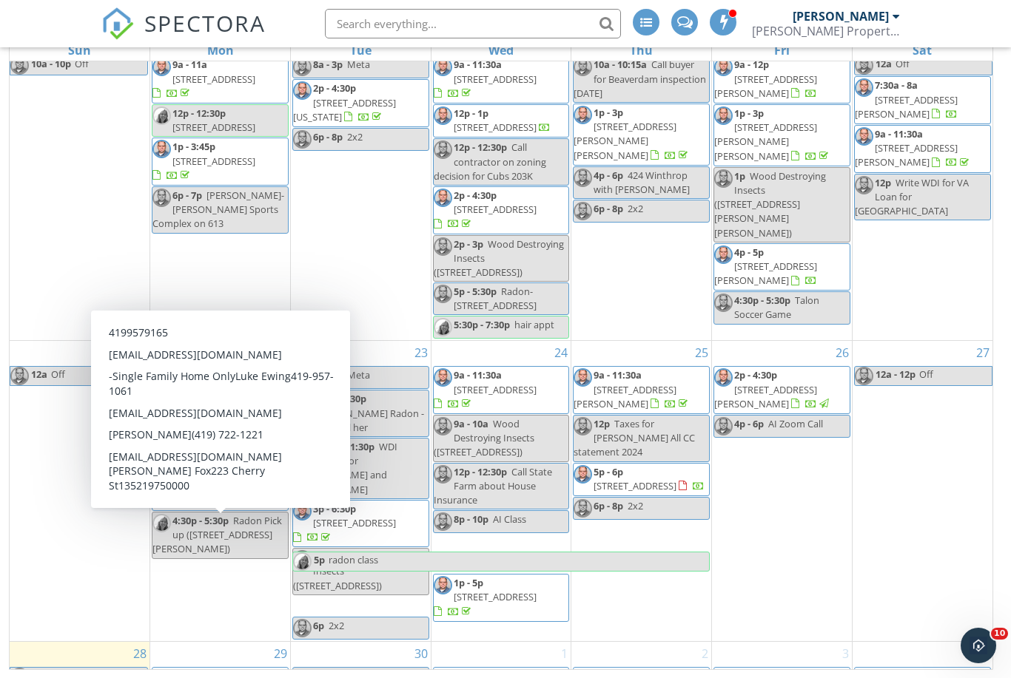
click at [178, 670] on span "9a - 11:30a" at bounding box center [196, 676] width 48 height 13
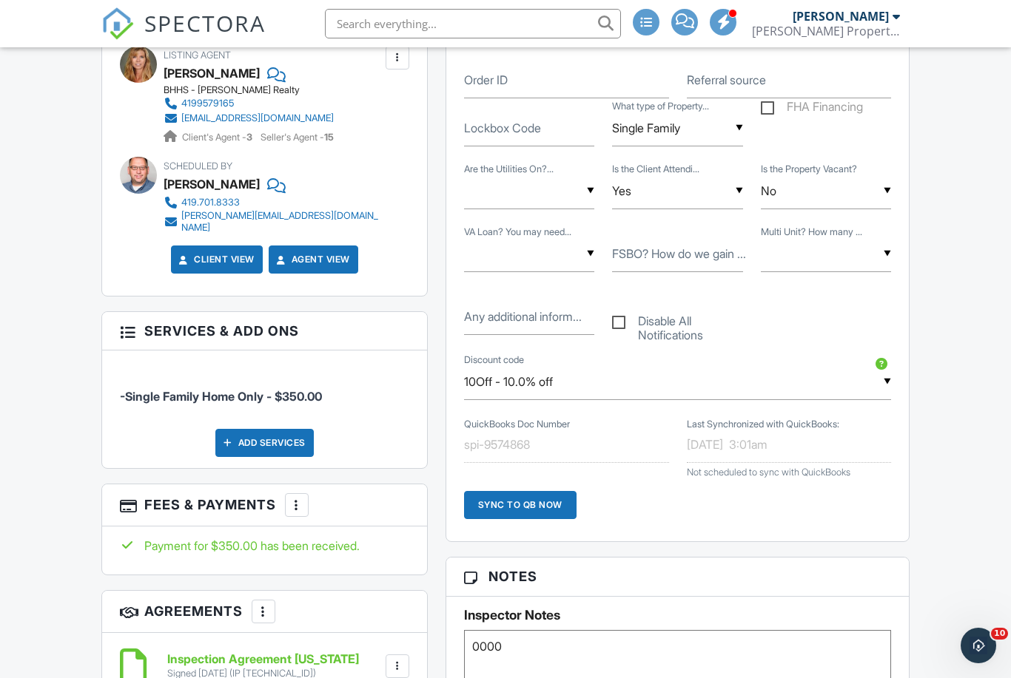
scroll to position [692, 0]
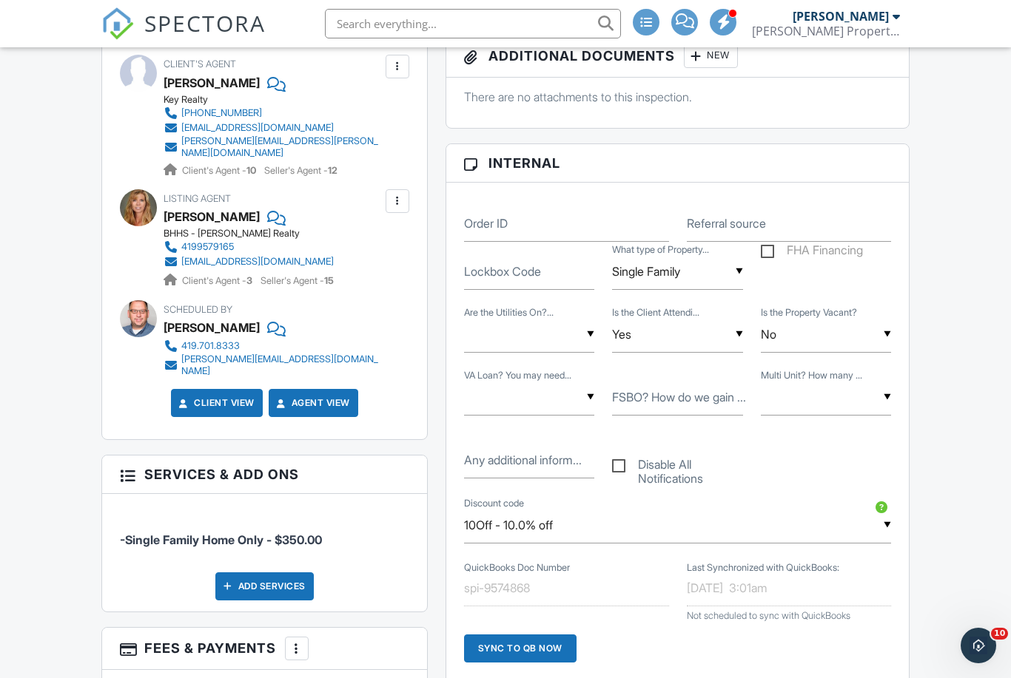
click at [480, 267] on label "Lockbox Code" at bounding box center [502, 271] width 77 height 16
click at [480, 267] on input "Lockbox Code" at bounding box center [529, 272] width 130 height 36
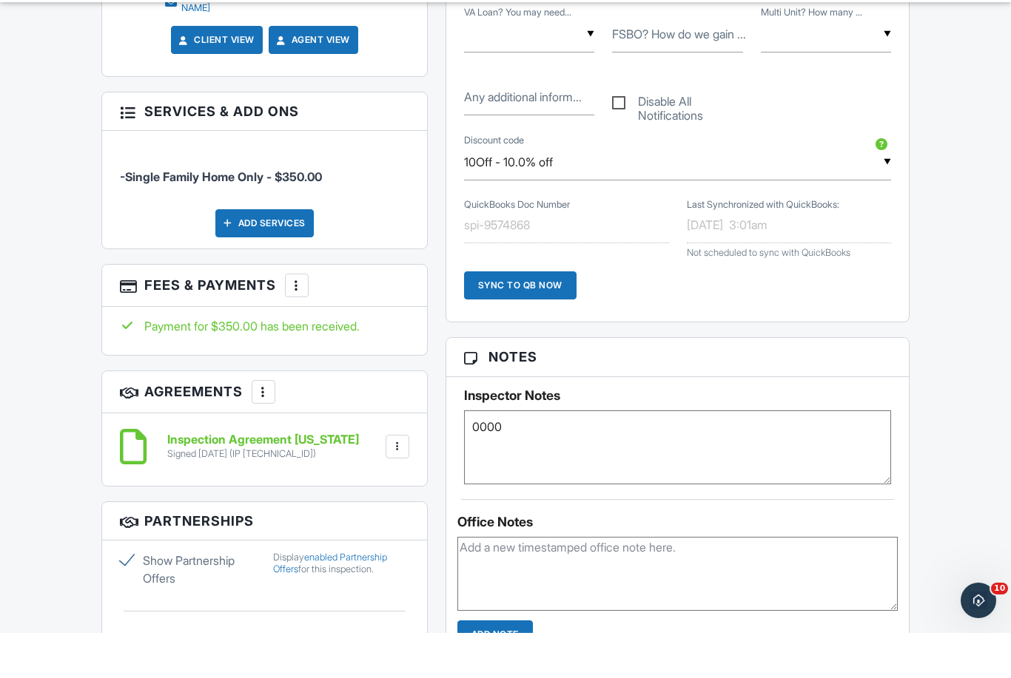
scroll to position [1122, 0]
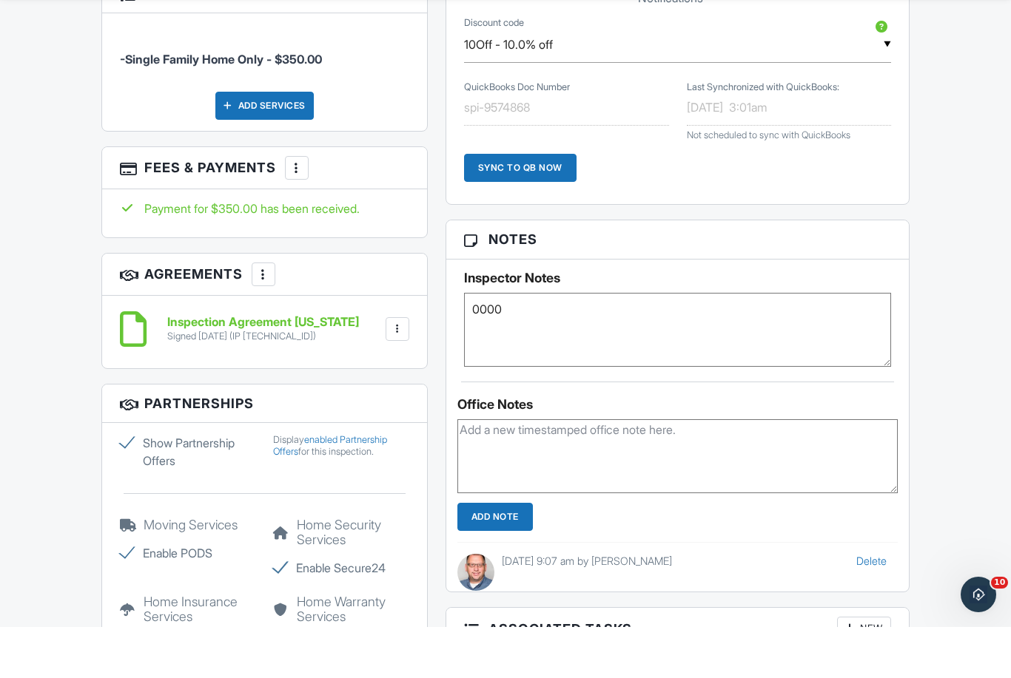
type input "0000"
click at [485, 554] on input "Add Note" at bounding box center [494, 568] width 75 height 28
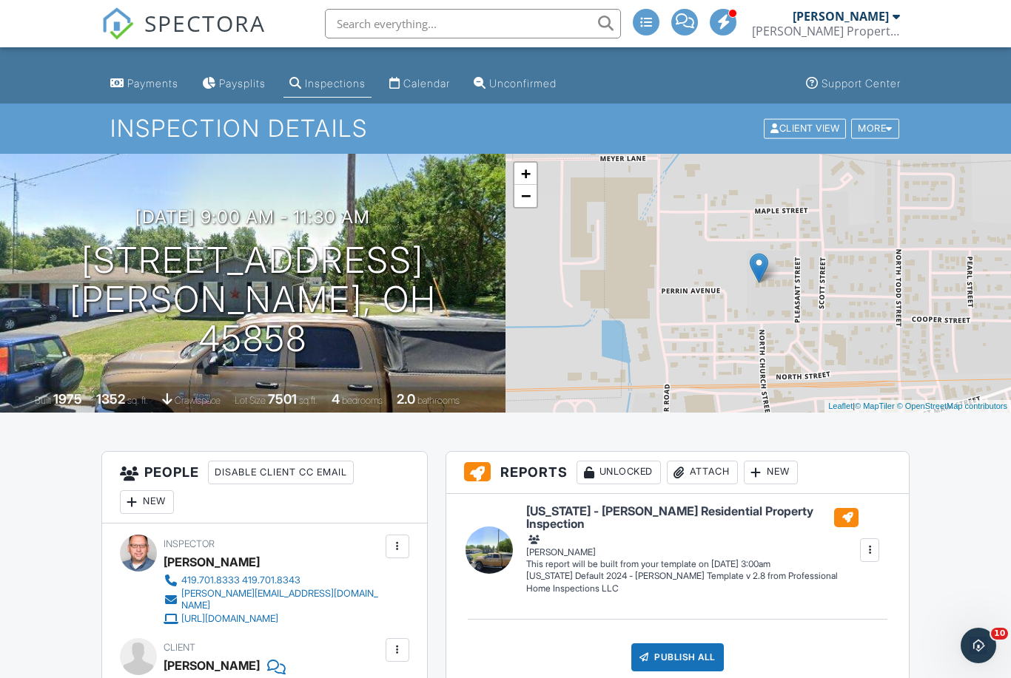
scroll to position [0, 0]
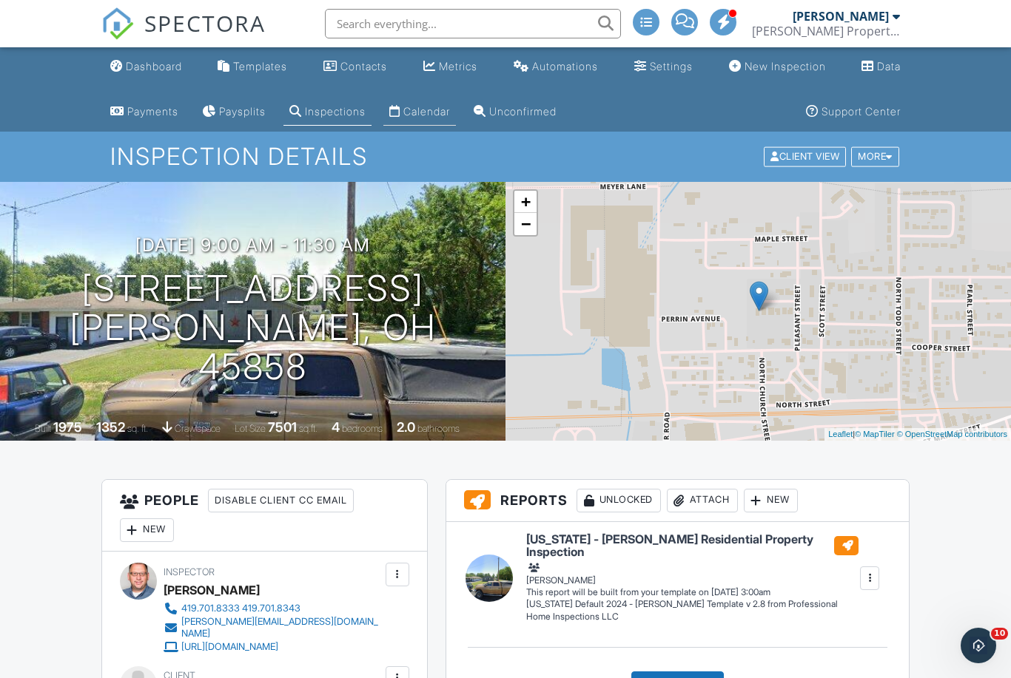
click at [431, 104] on link "Calendar" at bounding box center [419, 111] width 72 height 27
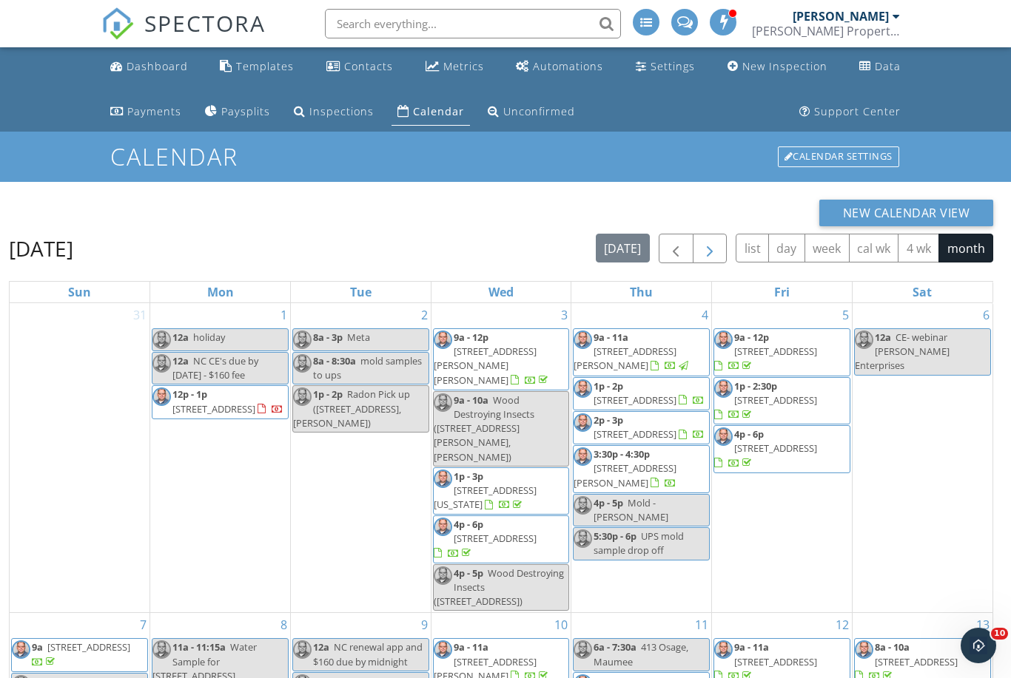
click at [713, 246] on span "button" at bounding box center [710, 249] width 18 height 18
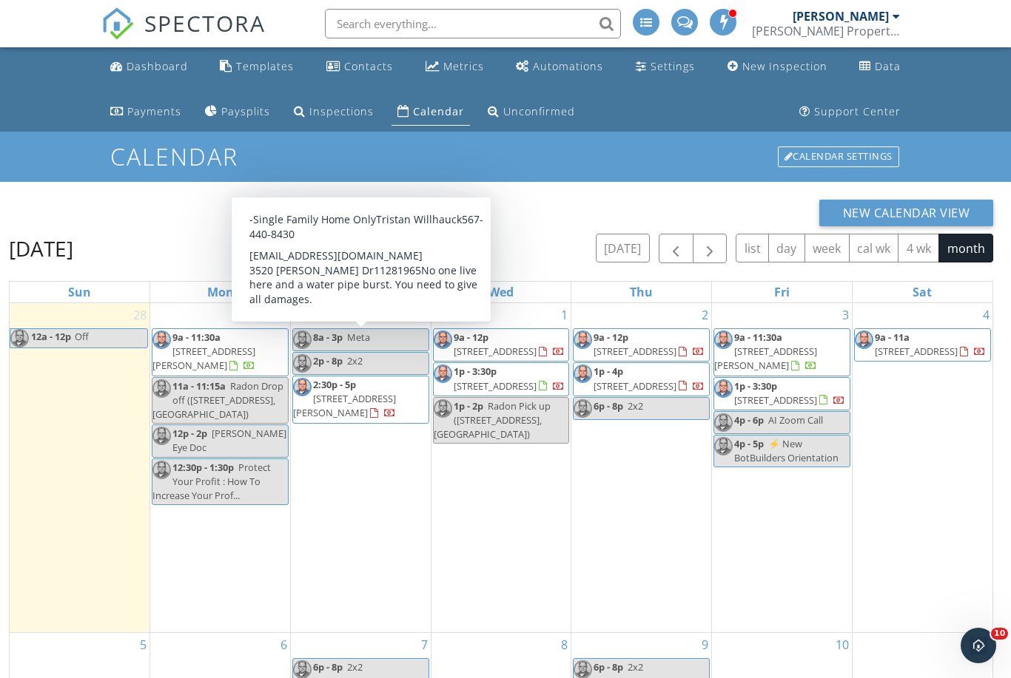
click at [336, 392] on span "3520 Almeda Dr, Toledo 43612" at bounding box center [344, 405] width 103 height 27
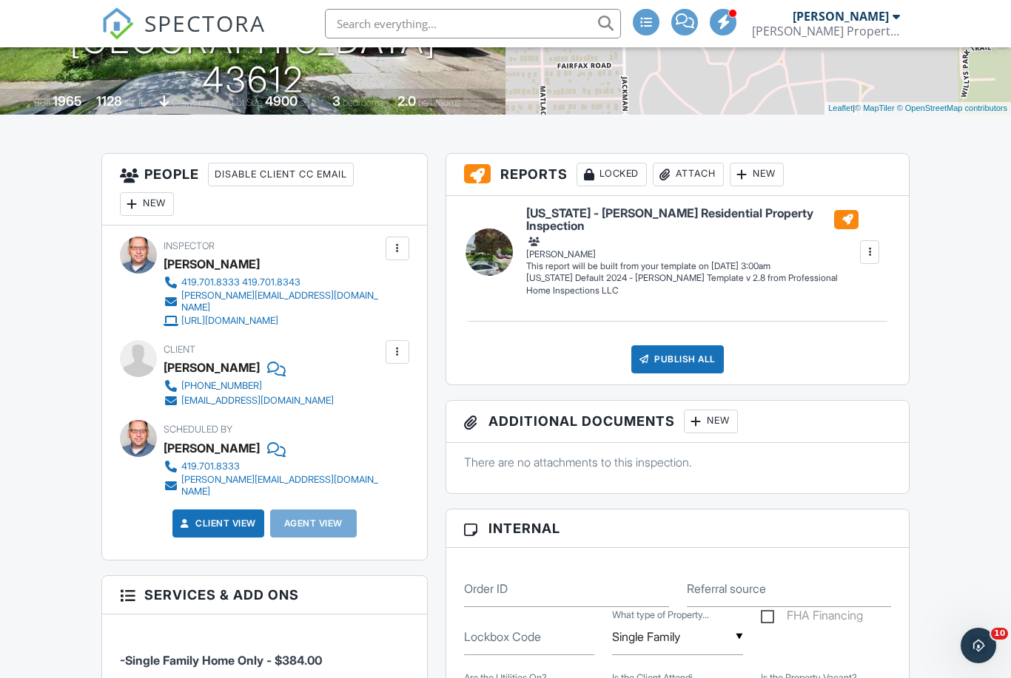
scroll to position [326, 0]
click at [689, 21] on span at bounding box center [684, 21] width 18 height 1
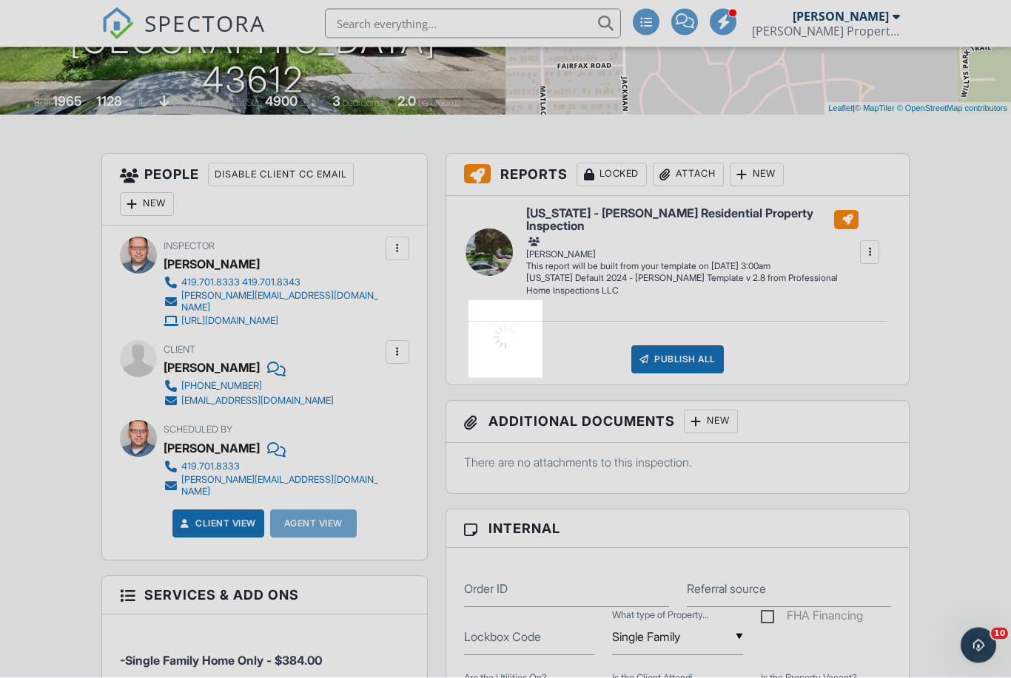
scroll to position [326, 0]
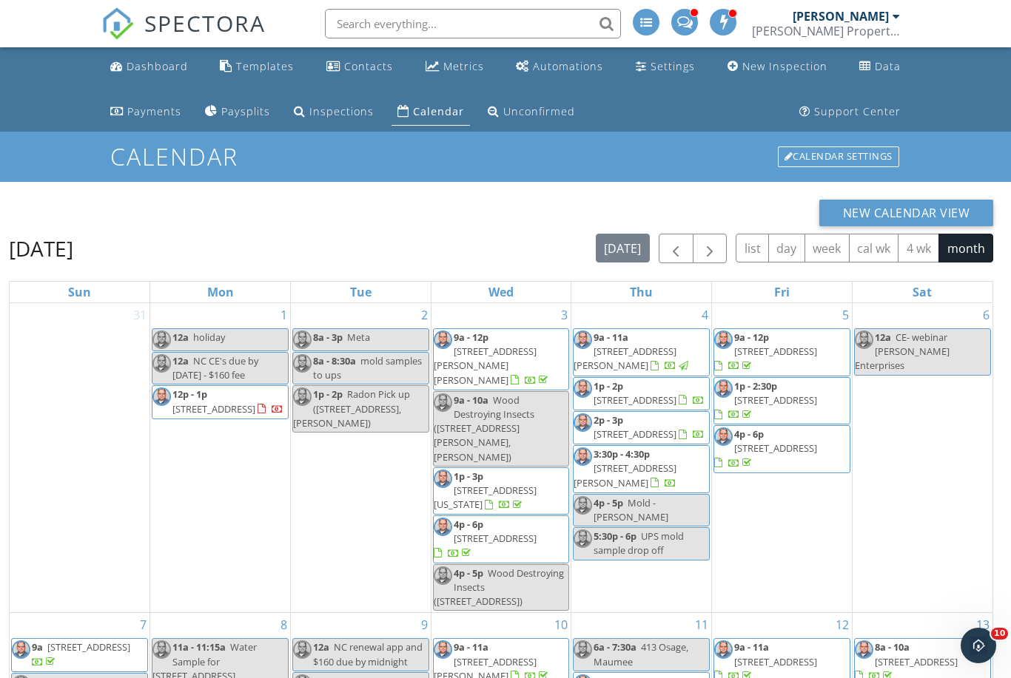
click at [687, 27] on span at bounding box center [685, 20] width 16 height 13
click at [705, 249] on span "button" at bounding box center [710, 249] width 18 height 18
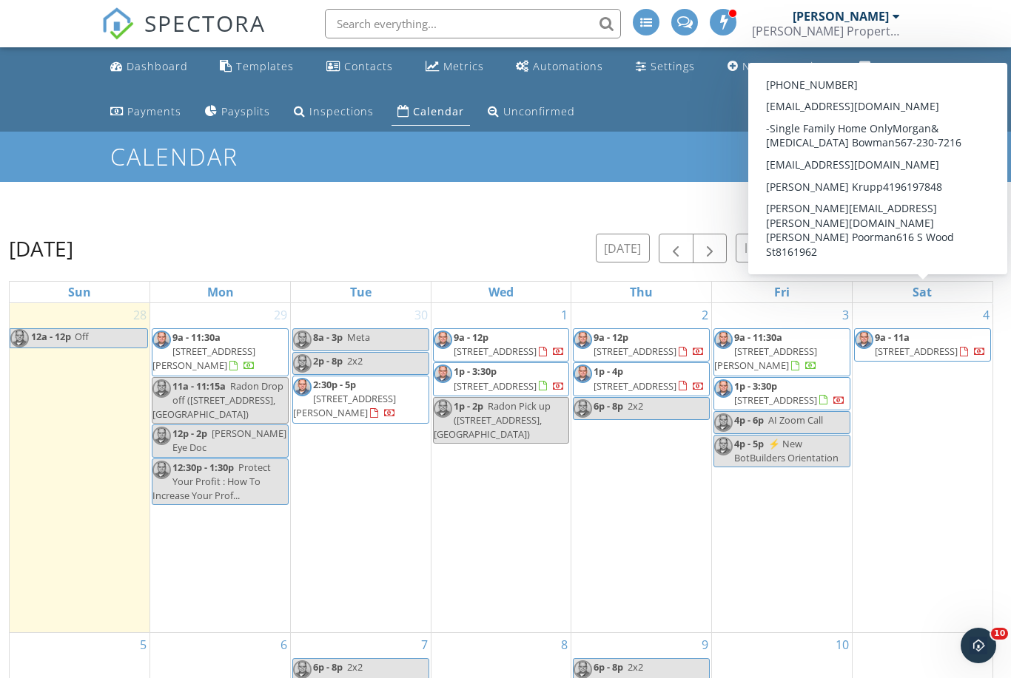
click at [920, 345] on span "[STREET_ADDRESS]" at bounding box center [915, 351] width 83 height 13
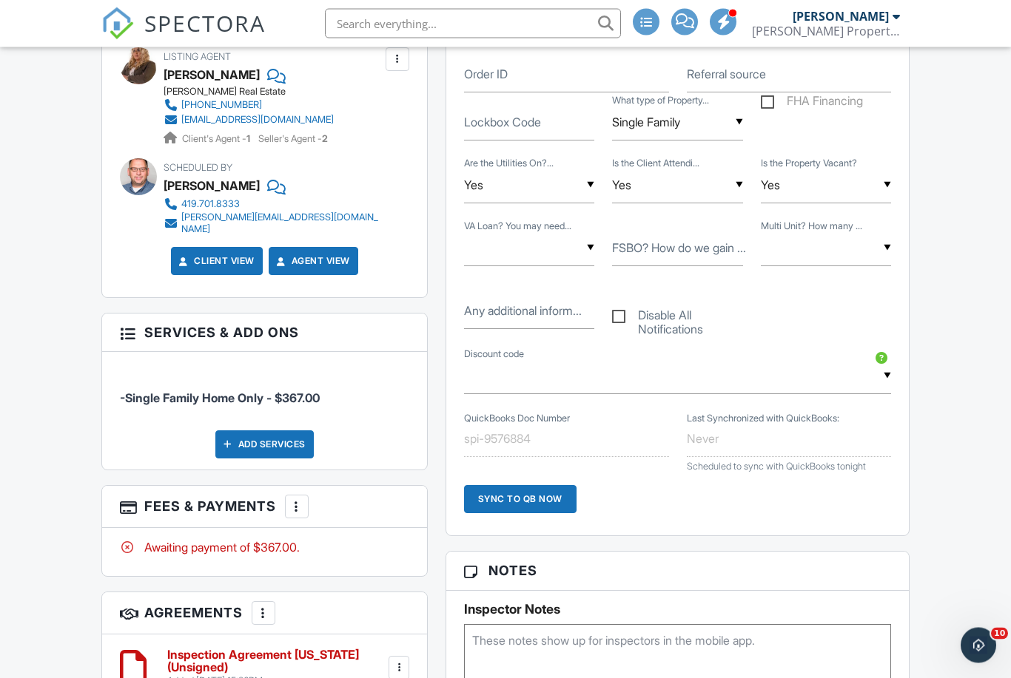
scroll to position [1003, 0]
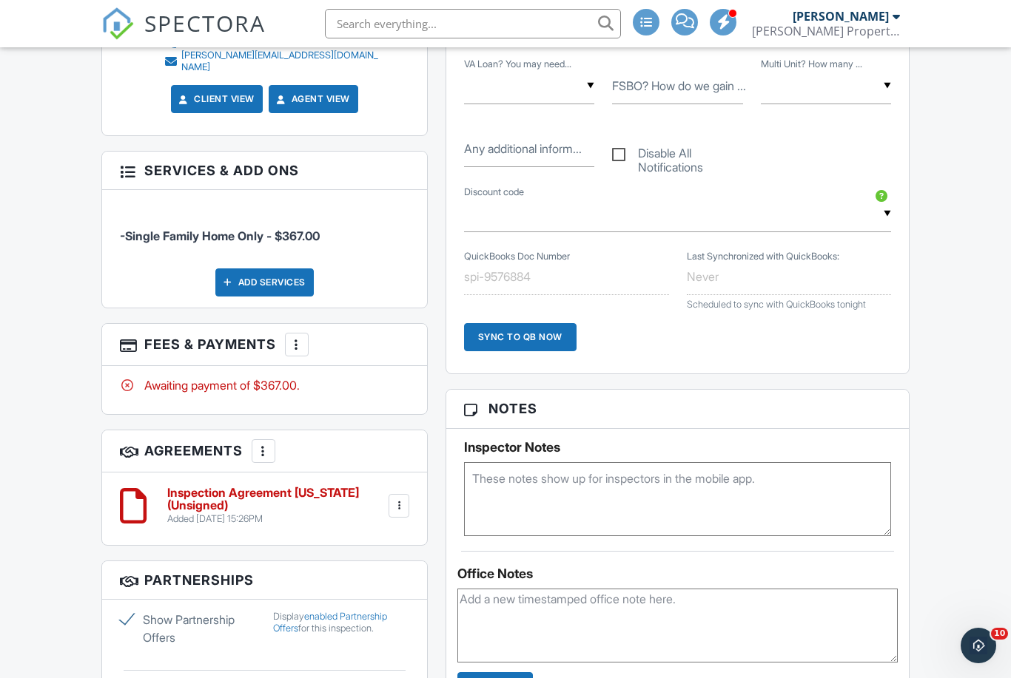
click at [788, 482] on textarea at bounding box center [677, 499] width 427 height 74
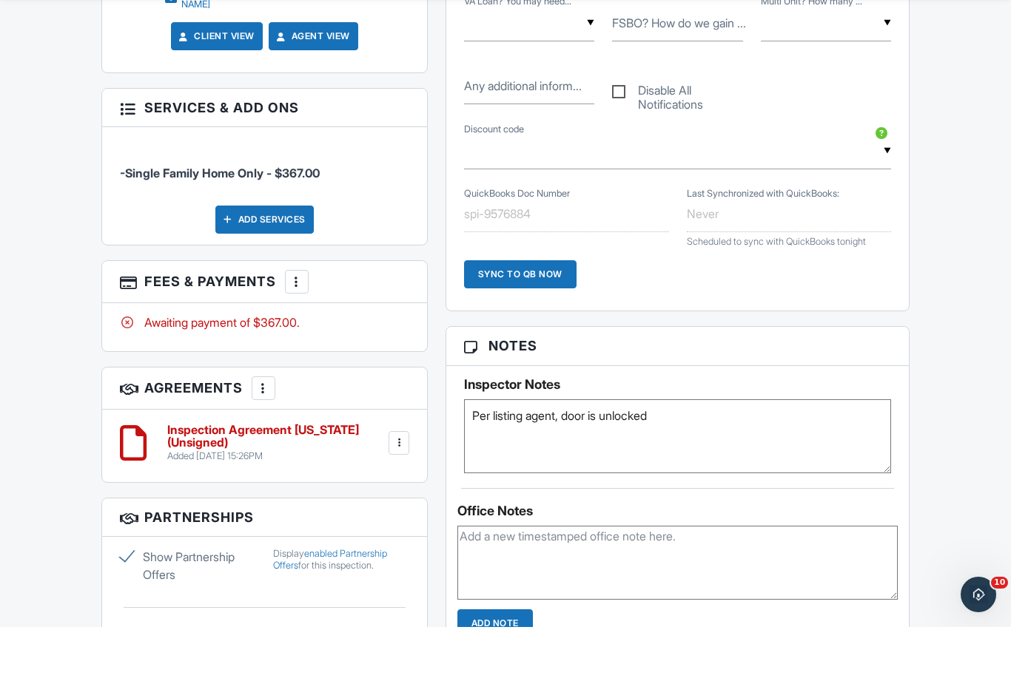
scroll to position [1042, 0]
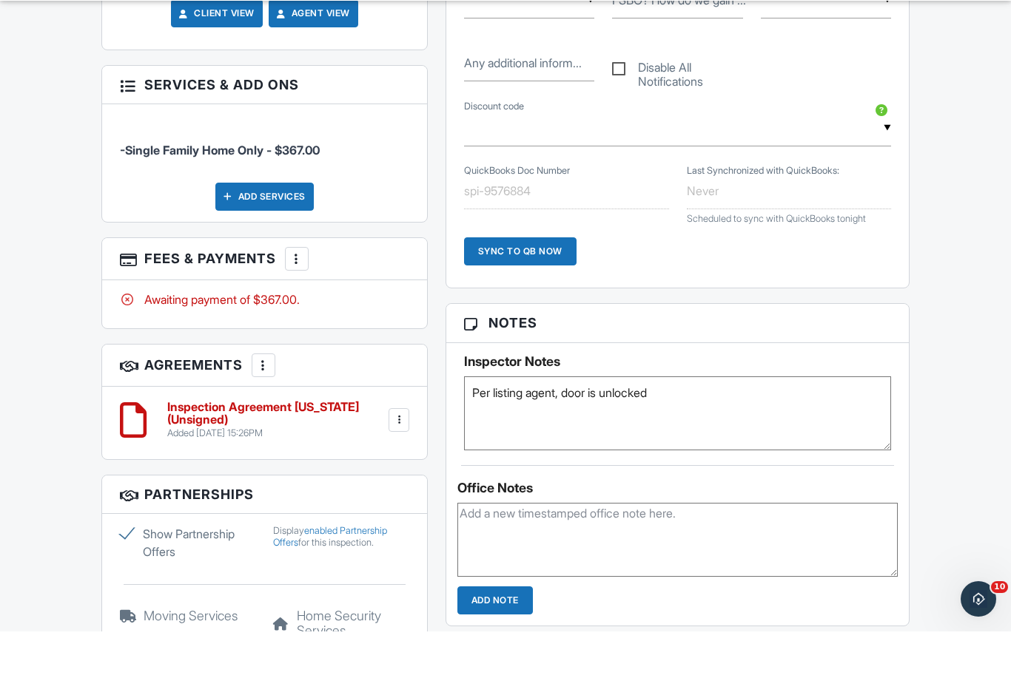
type textarea "Per listing agent, door is unlocked"
click at [506, 633] on input "Add Note" at bounding box center [494, 647] width 75 height 28
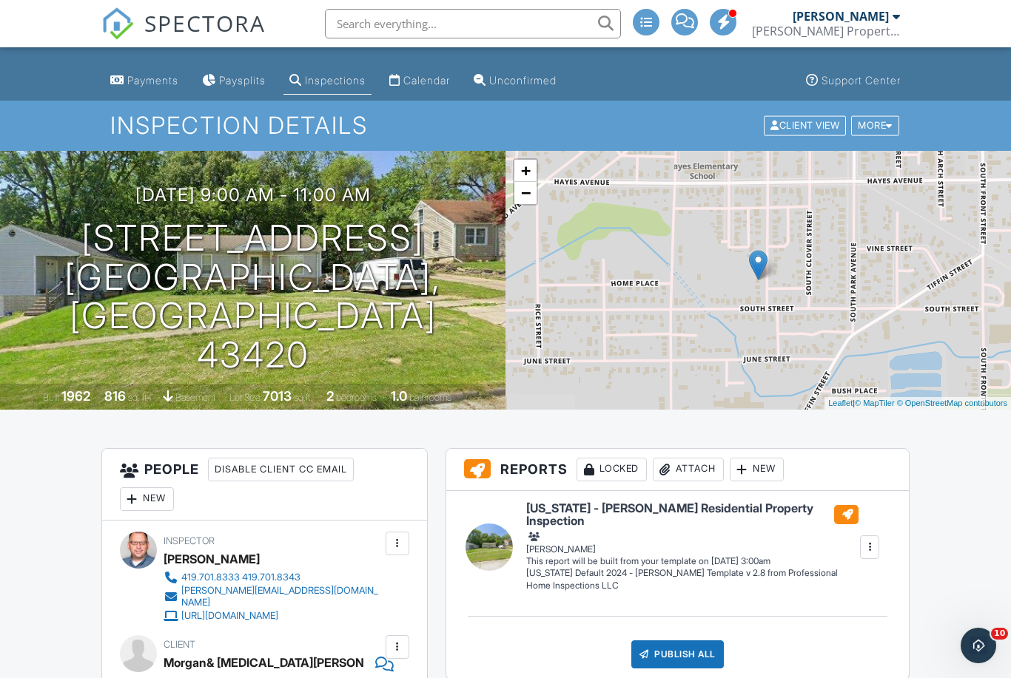
scroll to position [0, 0]
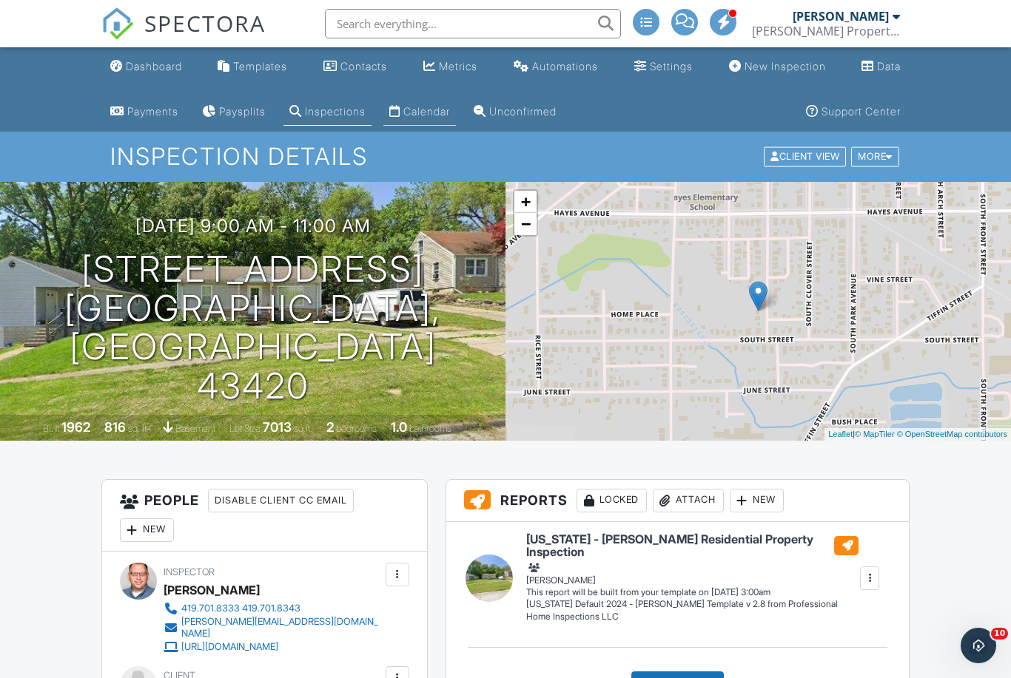
click at [428, 117] on div "Calendar" at bounding box center [426, 111] width 47 height 13
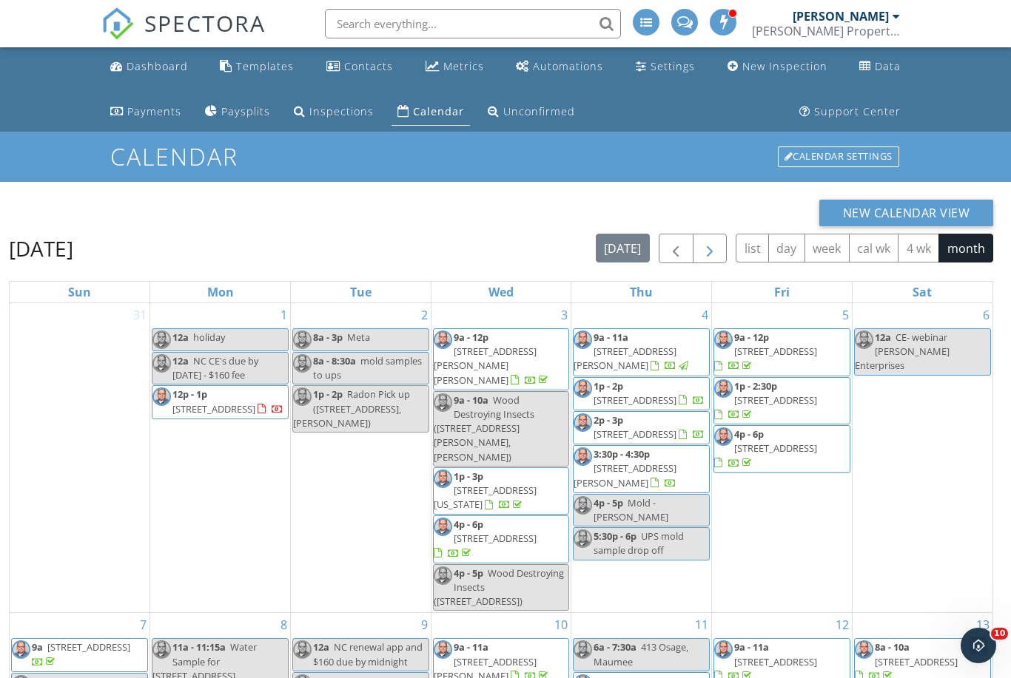
click at [712, 254] on span "button" at bounding box center [710, 249] width 18 height 18
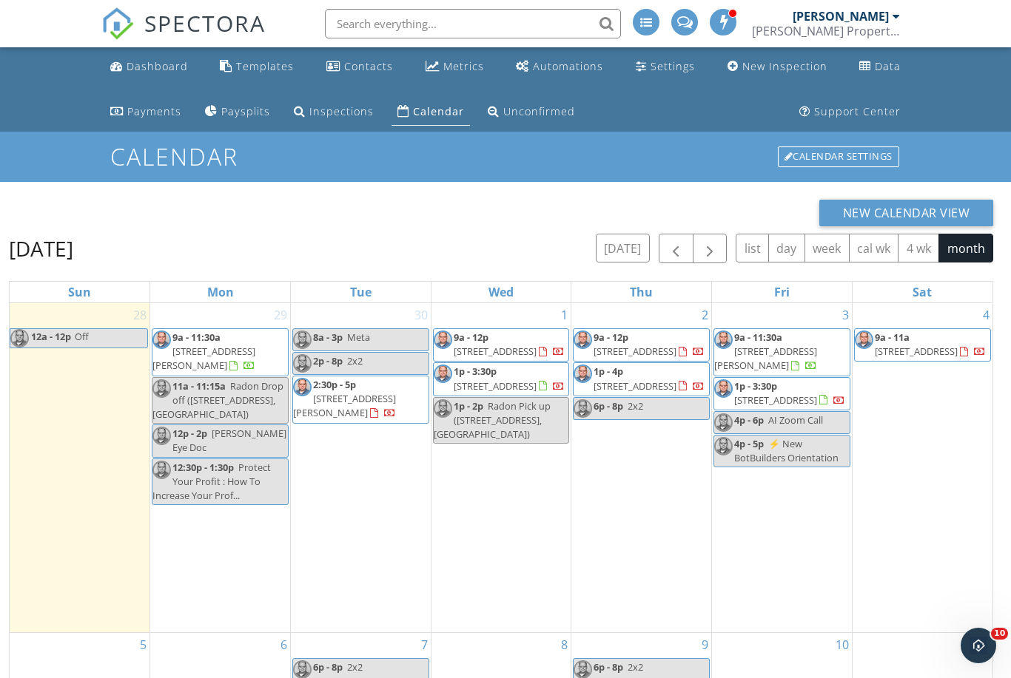
click at [516, 493] on div "1 9a - 12p [STREET_ADDRESS] 1p - 3:30p [STREET_ADDRESS] 1p - 2p Radon Pick up (…" at bounding box center [501, 467] width 140 height 329
